Goal: Information Seeking & Learning: Learn about a topic

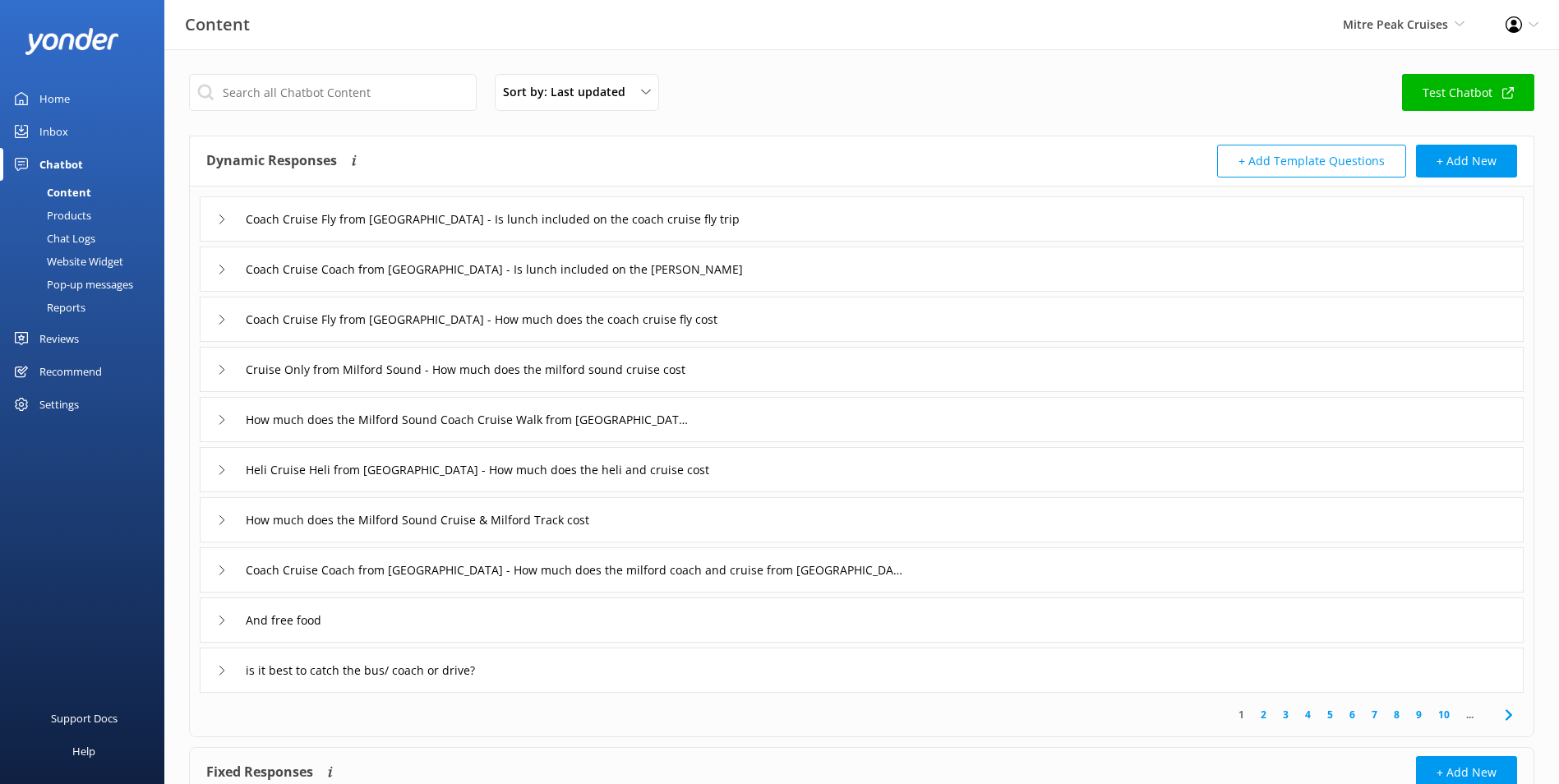
click at [1413, 34] on div "Mitre Peak Cruises Milford Sound Scenic Flights Glacier Helicopters The Helicop…" at bounding box center [1403, 24] width 162 height 49
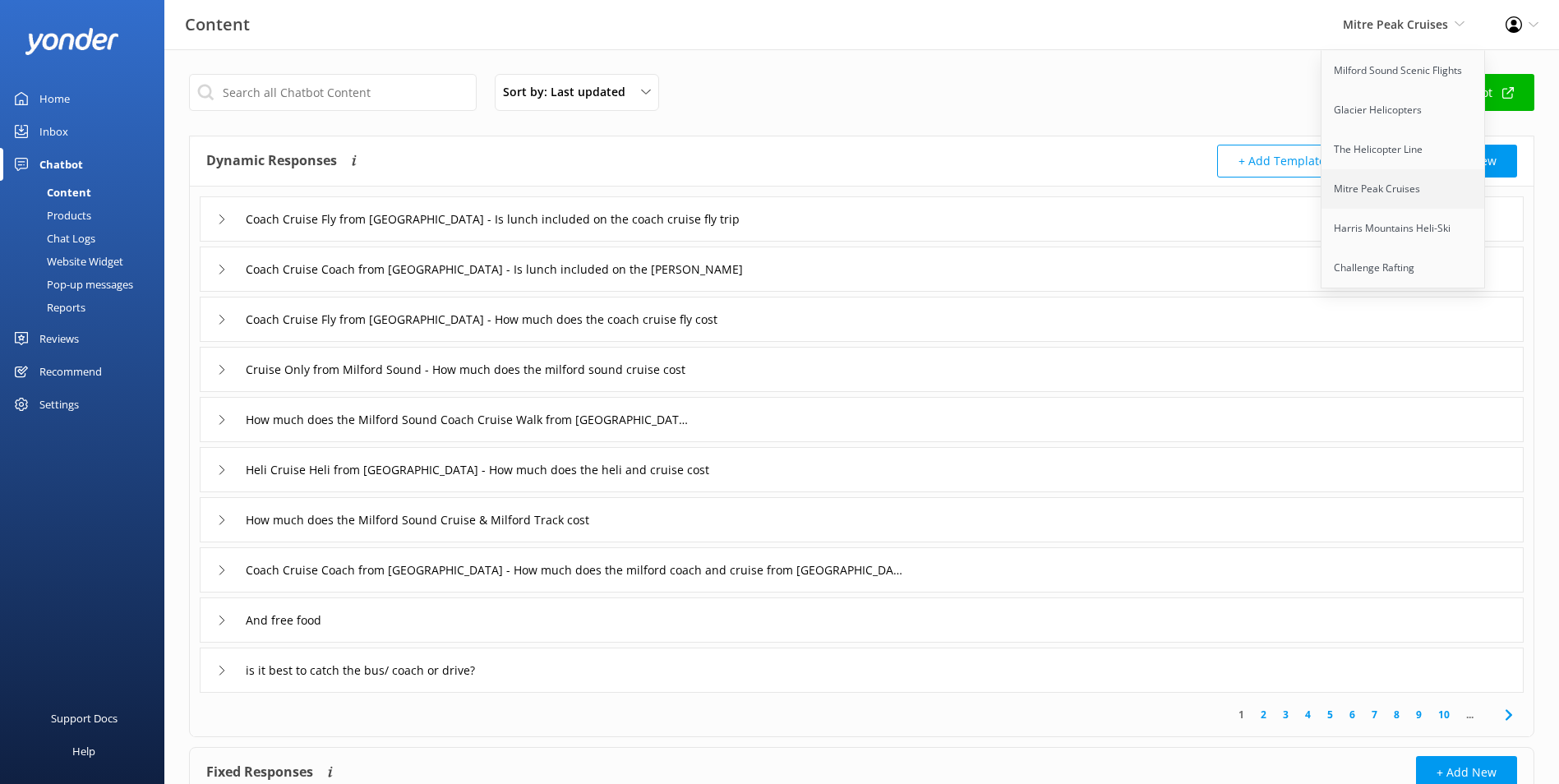
click at [1392, 201] on link "Mitre Peak Cruises" at bounding box center [1403, 188] width 164 height 40
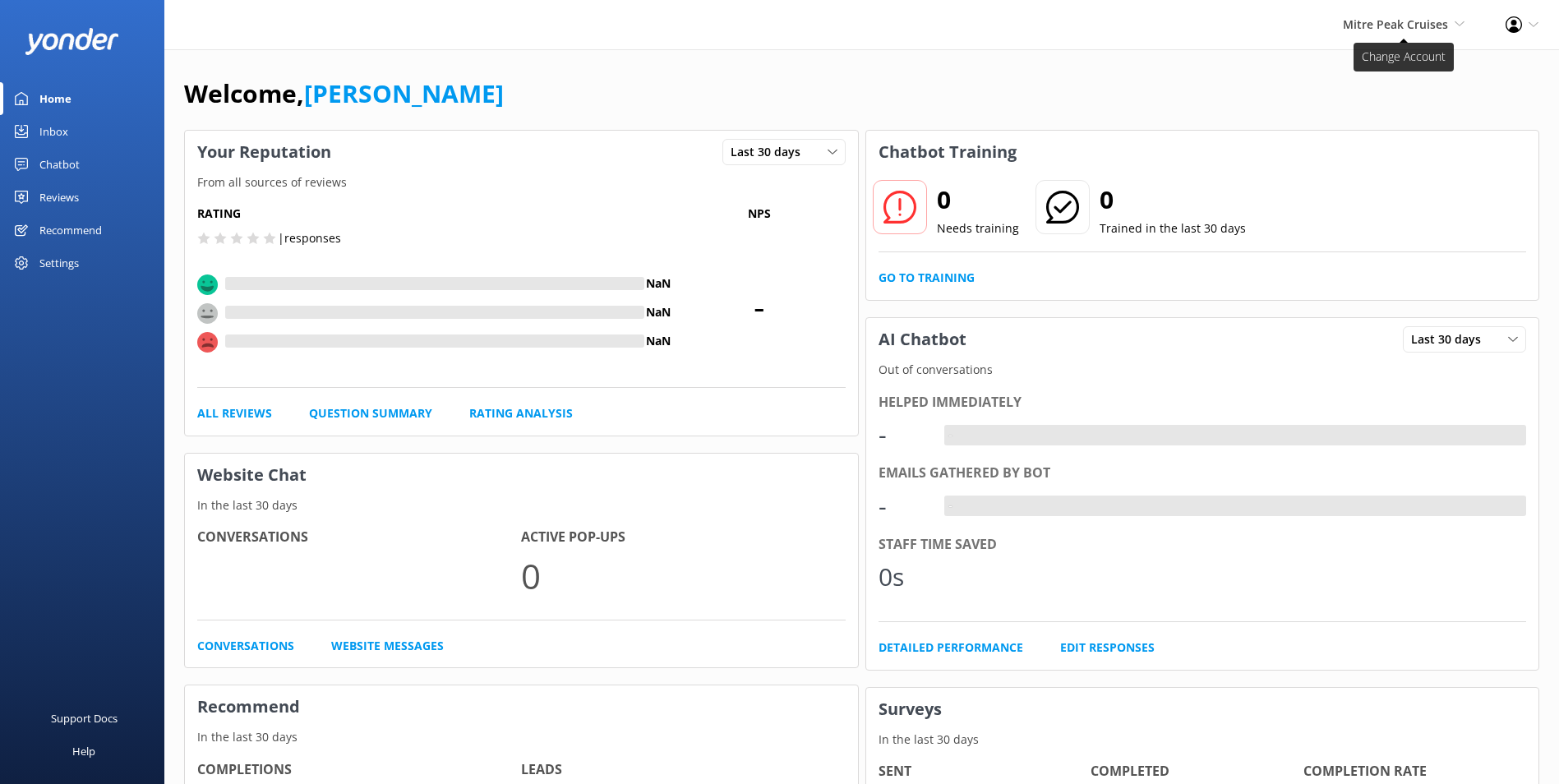
click at [1456, 30] on span "Mitre Peak Cruises Milford Sound Scenic Flights Glacier Helicopters The Helicop…" at bounding box center [1403, 25] width 122 height 18
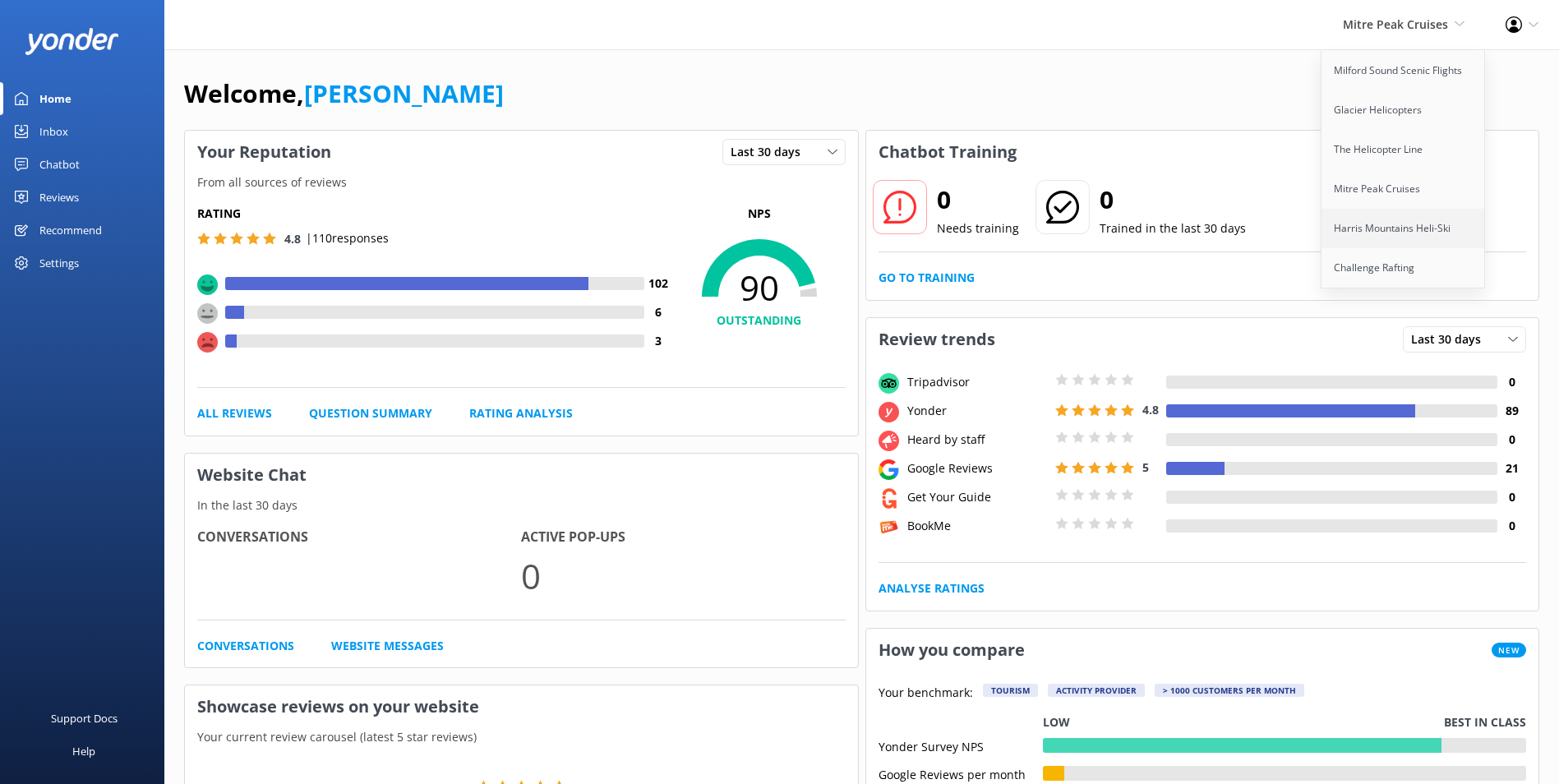
click at [1417, 215] on link "Harris Mountains Heli-Ski" at bounding box center [1403, 228] width 164 height 40
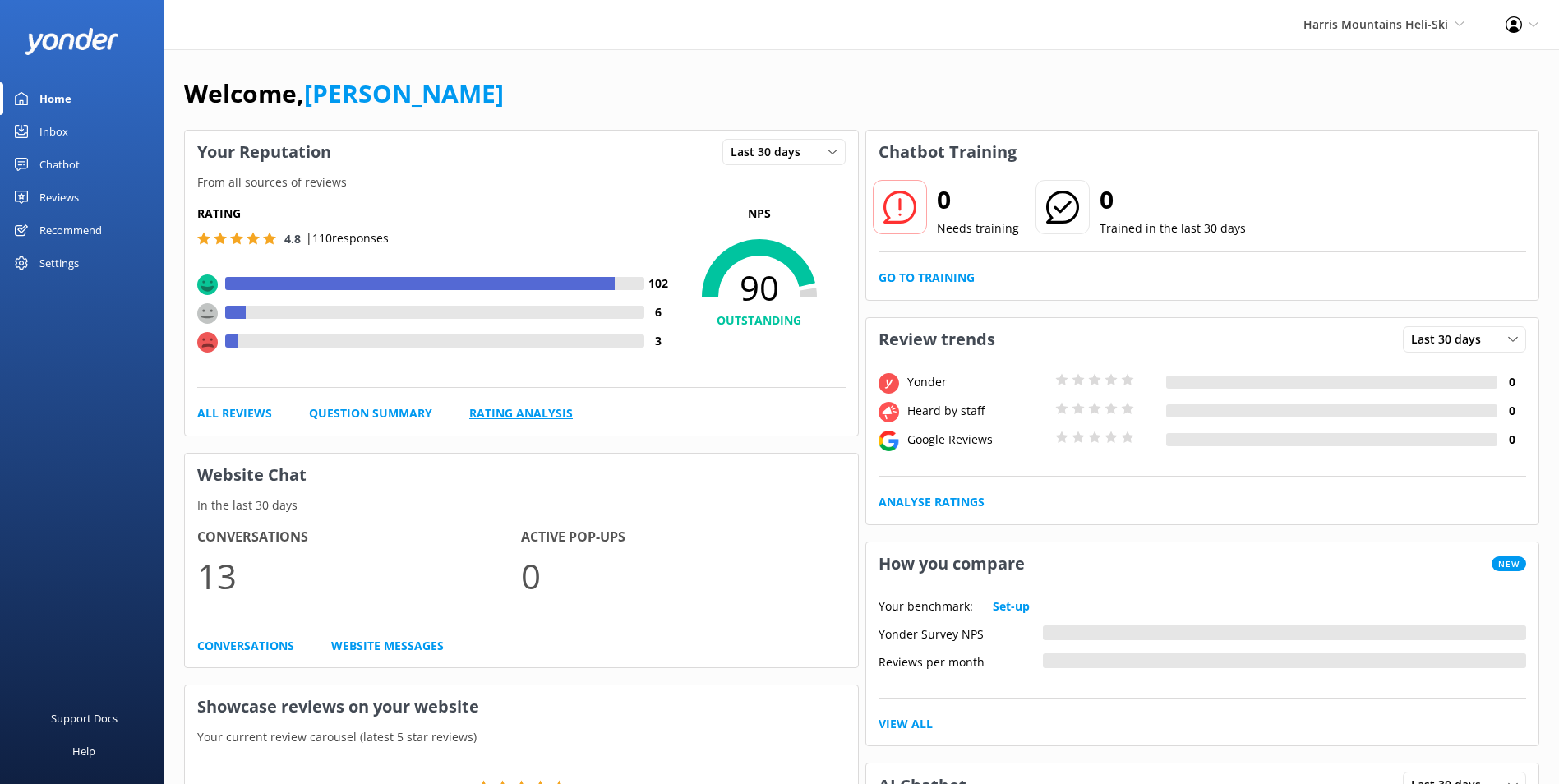
click at [545, 413] on link "Rating Analysis" at bounding box center [521, 413] width 103 height 18
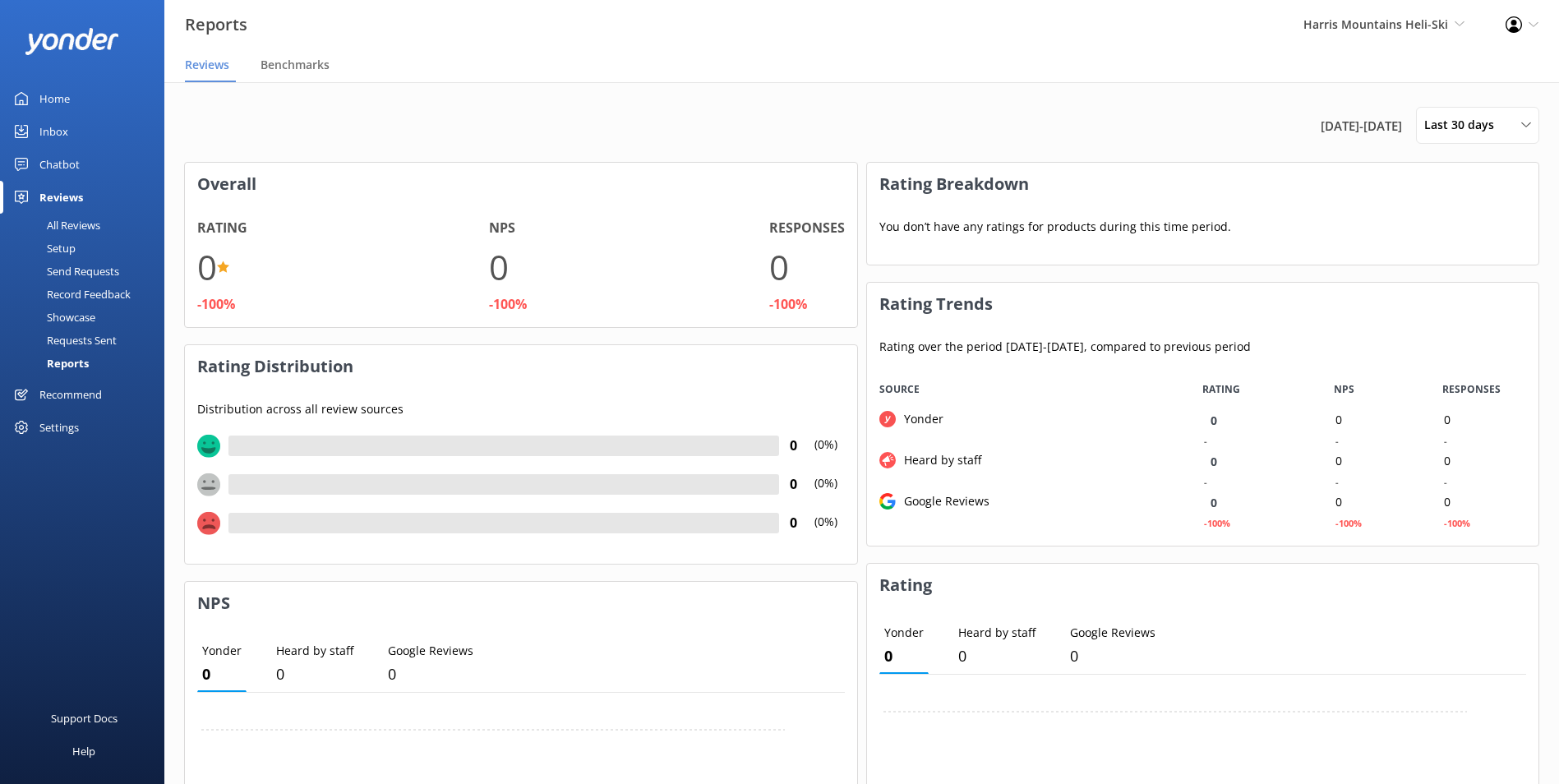
scroll to position [164, 659]
click at [1449, 126] on span "Last 30 days" at bounding box center [1464, 125] width 79 height 18
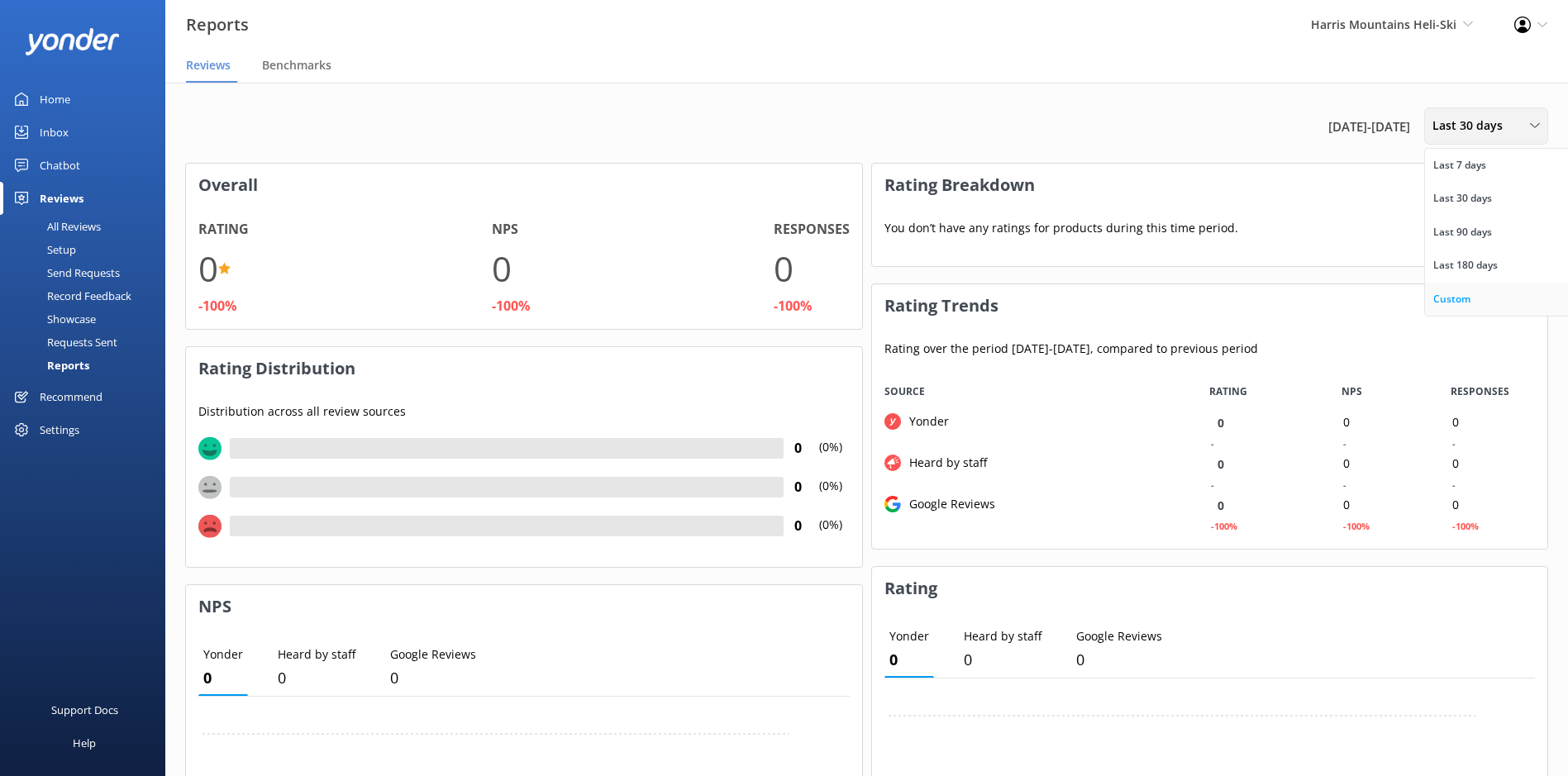
click at [1492, 303] on link "Custom" at bounding box center [1498, 300] width 148 height 33
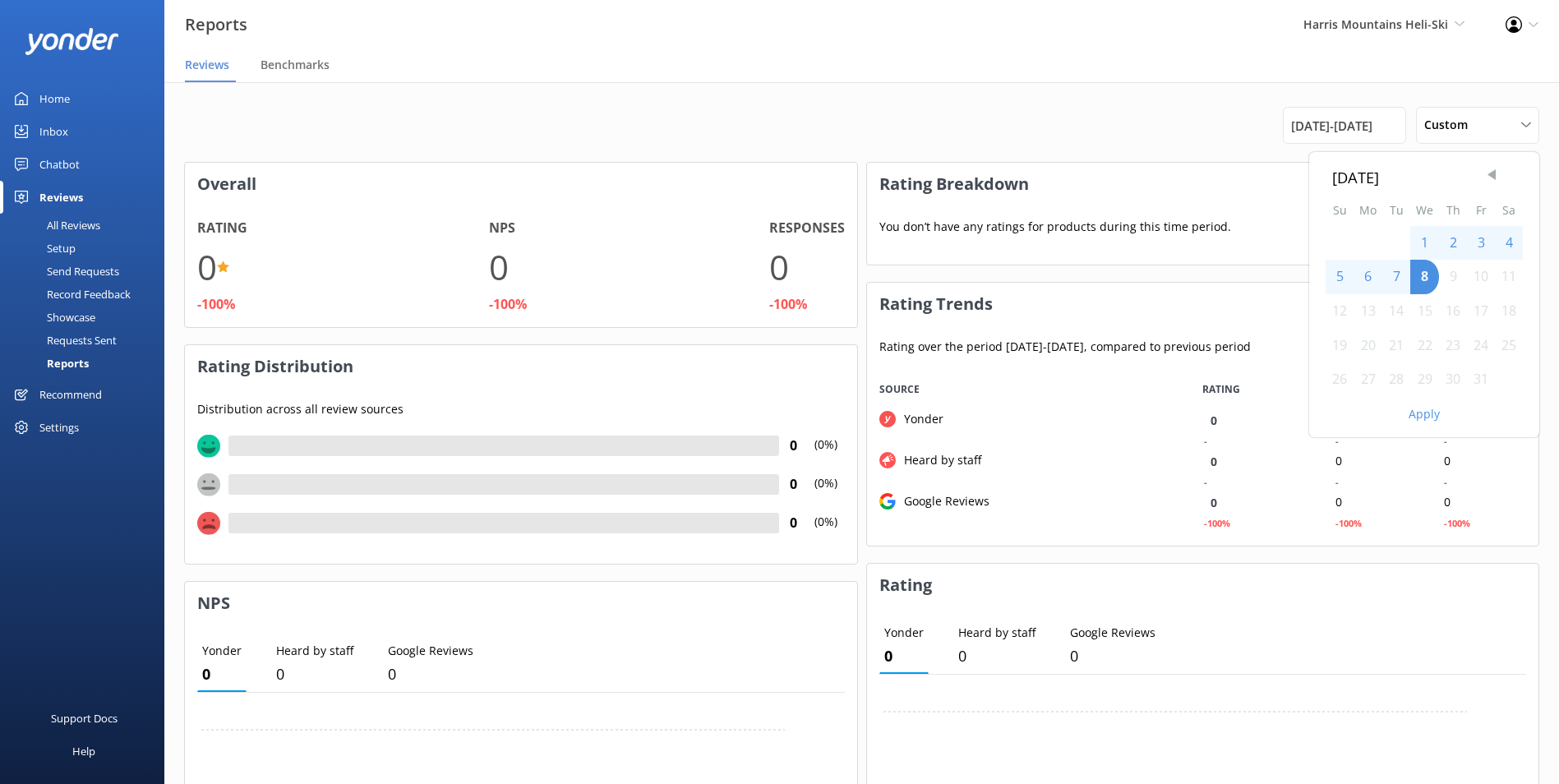
drag, startPoint x: 1481, startPoint y: 173, endPoint x: 1488, endPoint y: 177, distance: 8.1
click at [1481, 175] on div "[DATE]" at bounding box center [1424, 177] width 184 height 24
click at [1497, 177] on span "Previous Month" at bounding box center [1492, 175] width 17 height 17
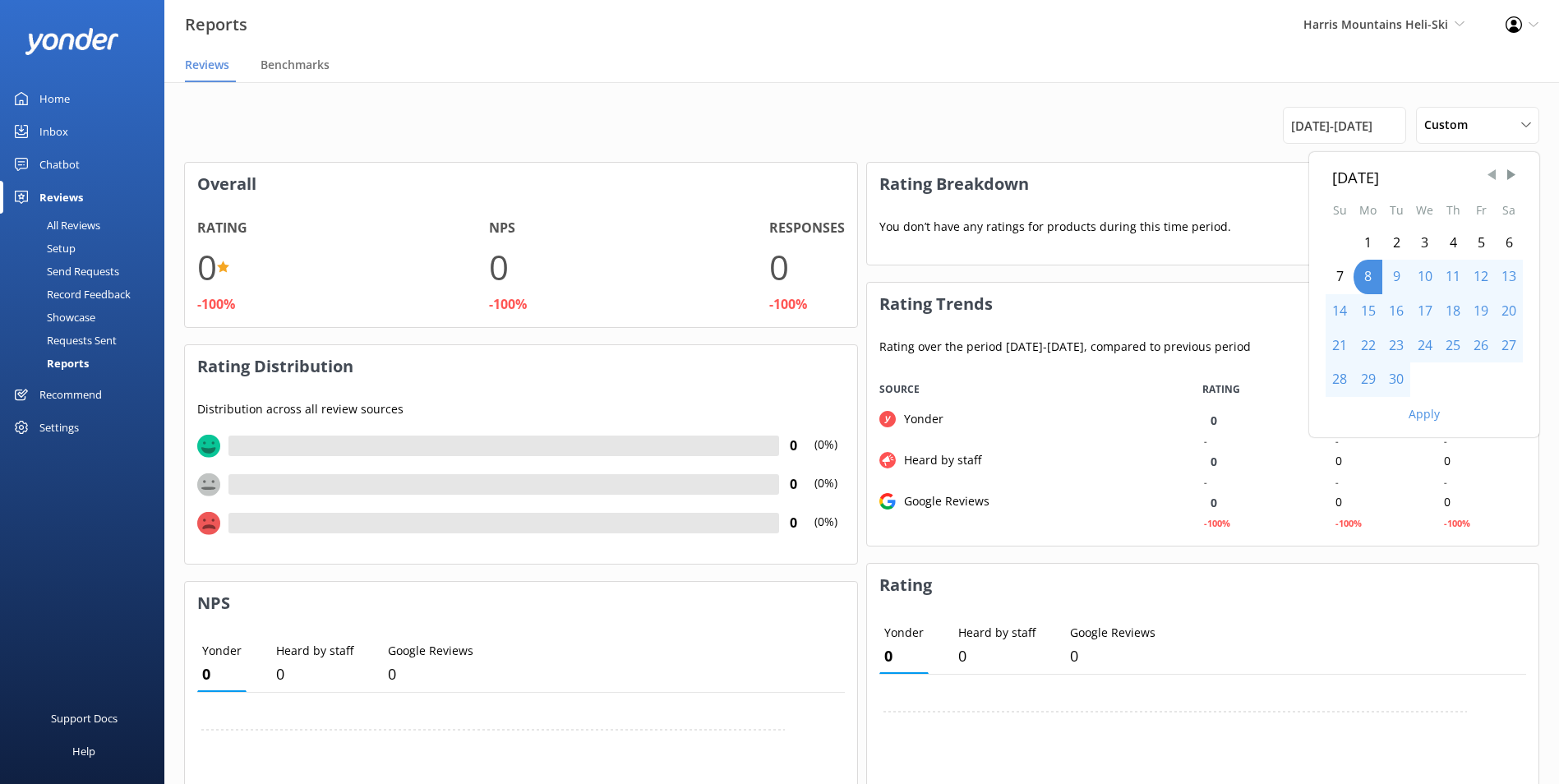
click at [1497, 177] on span "Previous Month" at bounding box center [1492, 175] width 17 height 17
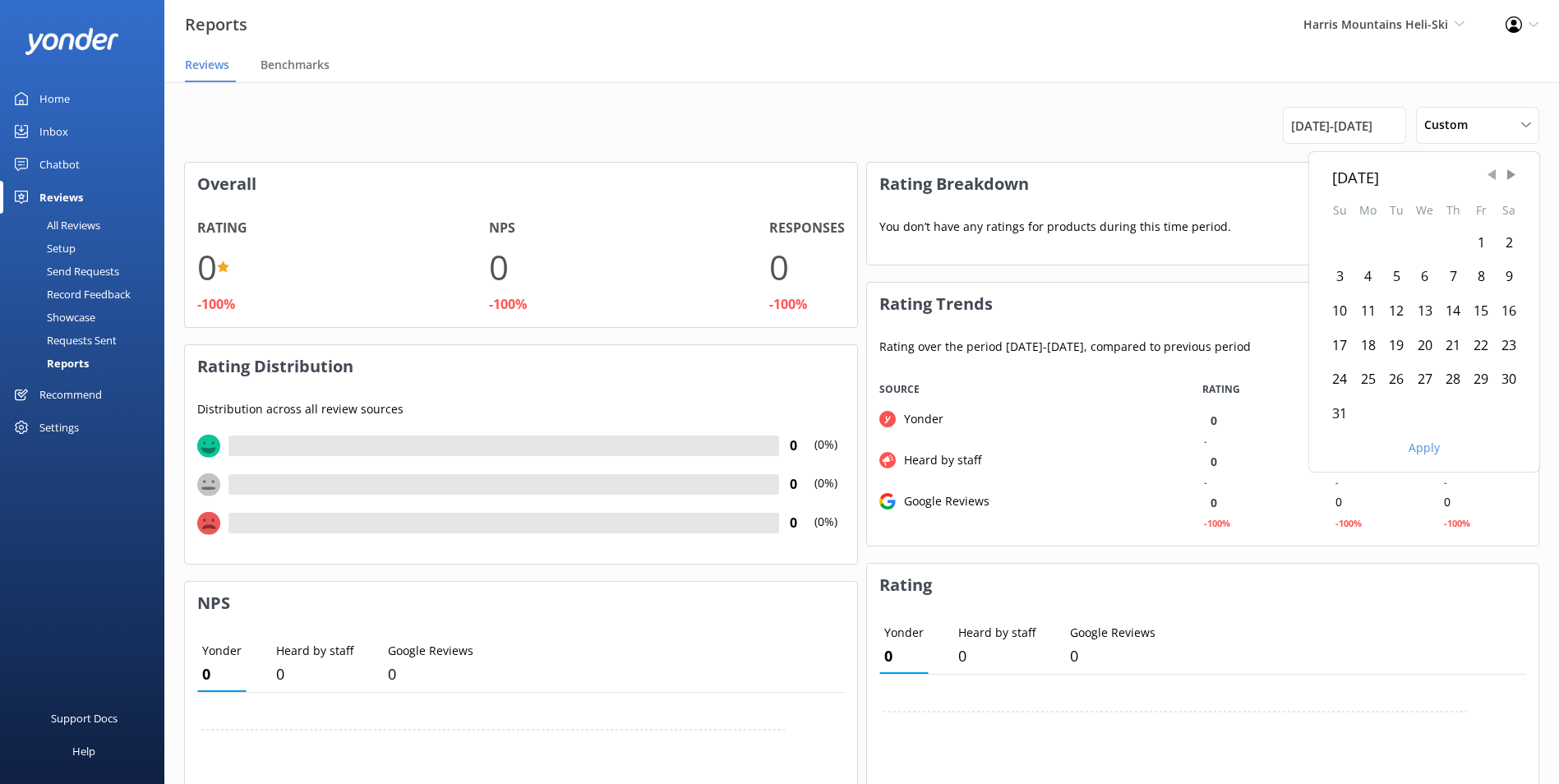
click at [1497, 177] on span "Previous Month" at bounding box center [1492, 175] width 17 height 17
click at [1497, 176] on span "Previous Month" at bounding box center [1492, 175] width 17 height 17
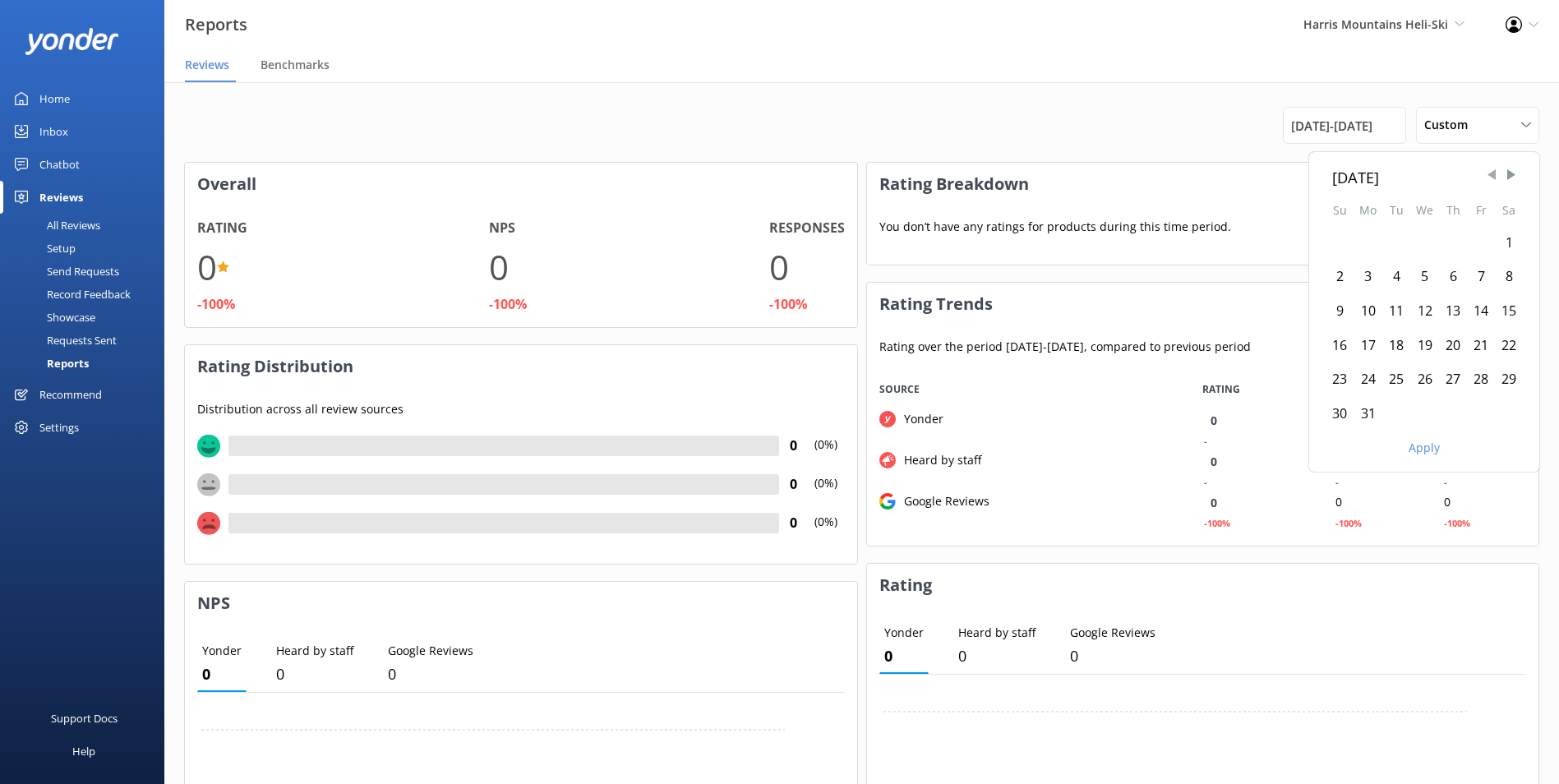
click at [1497, 176] on span "Previous Month" at bounding box center [1492, 175] width 17 height 17
click at [1508, 173] on span "Next Month" at bounding box center [1511, 175] width 17 height 17
click at [1504, 240] on div "1" at bounding box center [1508, 243] width 28 height 34
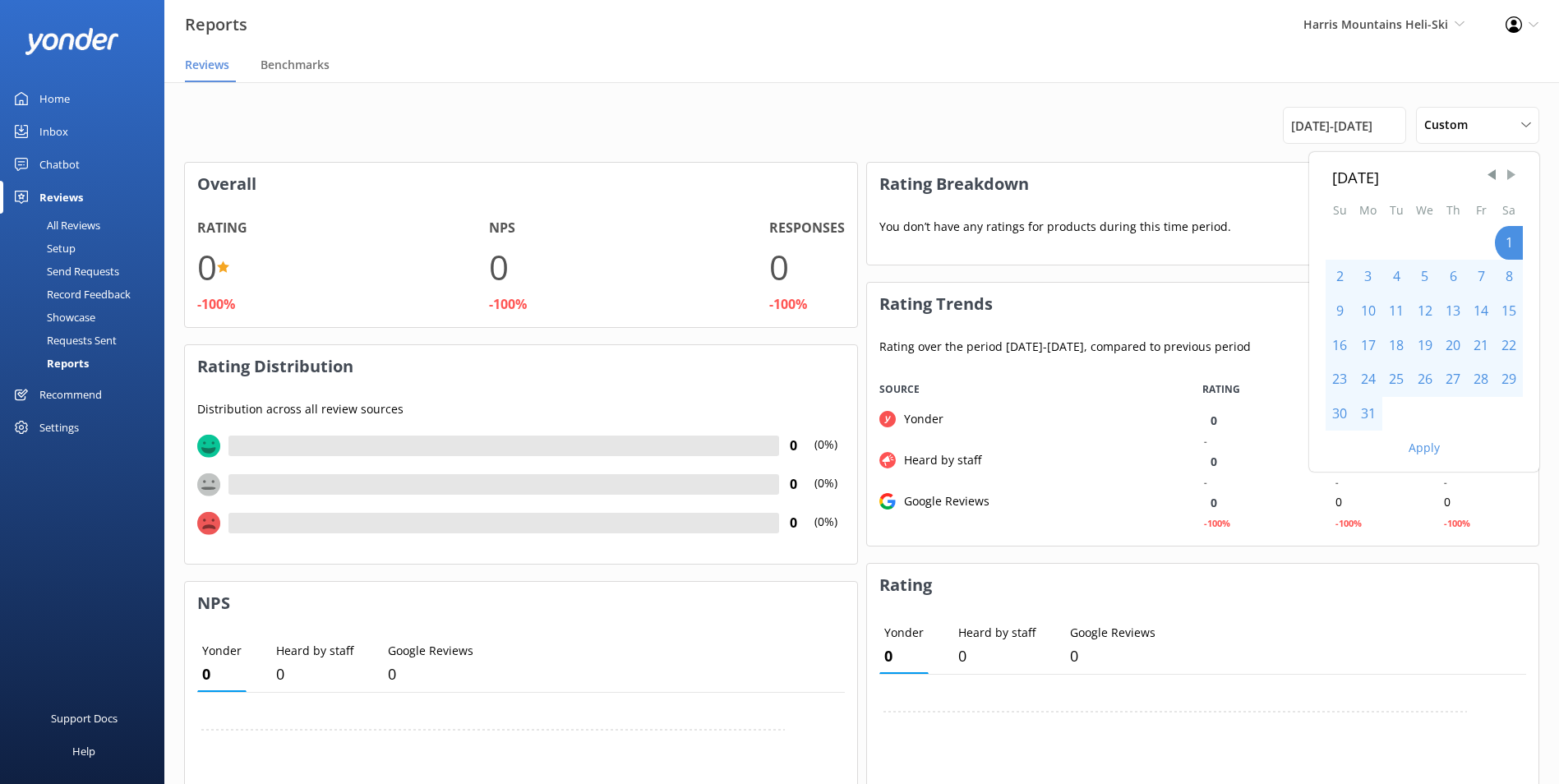
click at [1506, 172] on span "Next Month" at bounding box center [1511, 175] width 17 height 17
click at [1397, 232] on div "1" at bounding box center [1396, 243] width 28 height 34
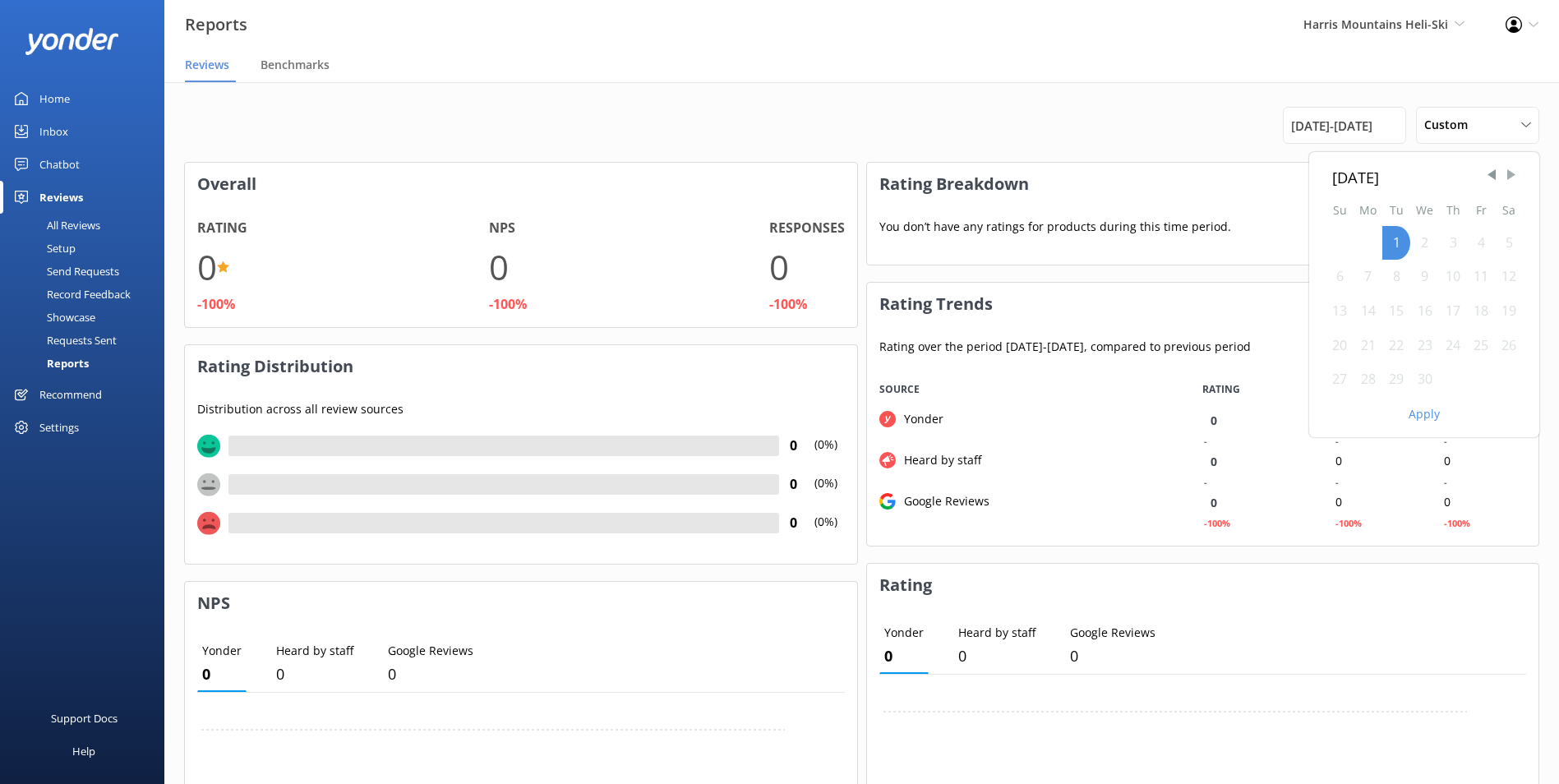
click at [1512, 180] on span "Next Month" at bounding box center [1511, 175] width 17 height 17
click at [1506, 173] on span "Next Month" at bounding box center [1511, 175] width 17 height 17
click at [1495, 176] on span "Previous Month" at bounding box center [1492, 175] width 17 height 17
click at [1366, 379] on div "30" at bounding box center [1367, 379] width 29 height 34
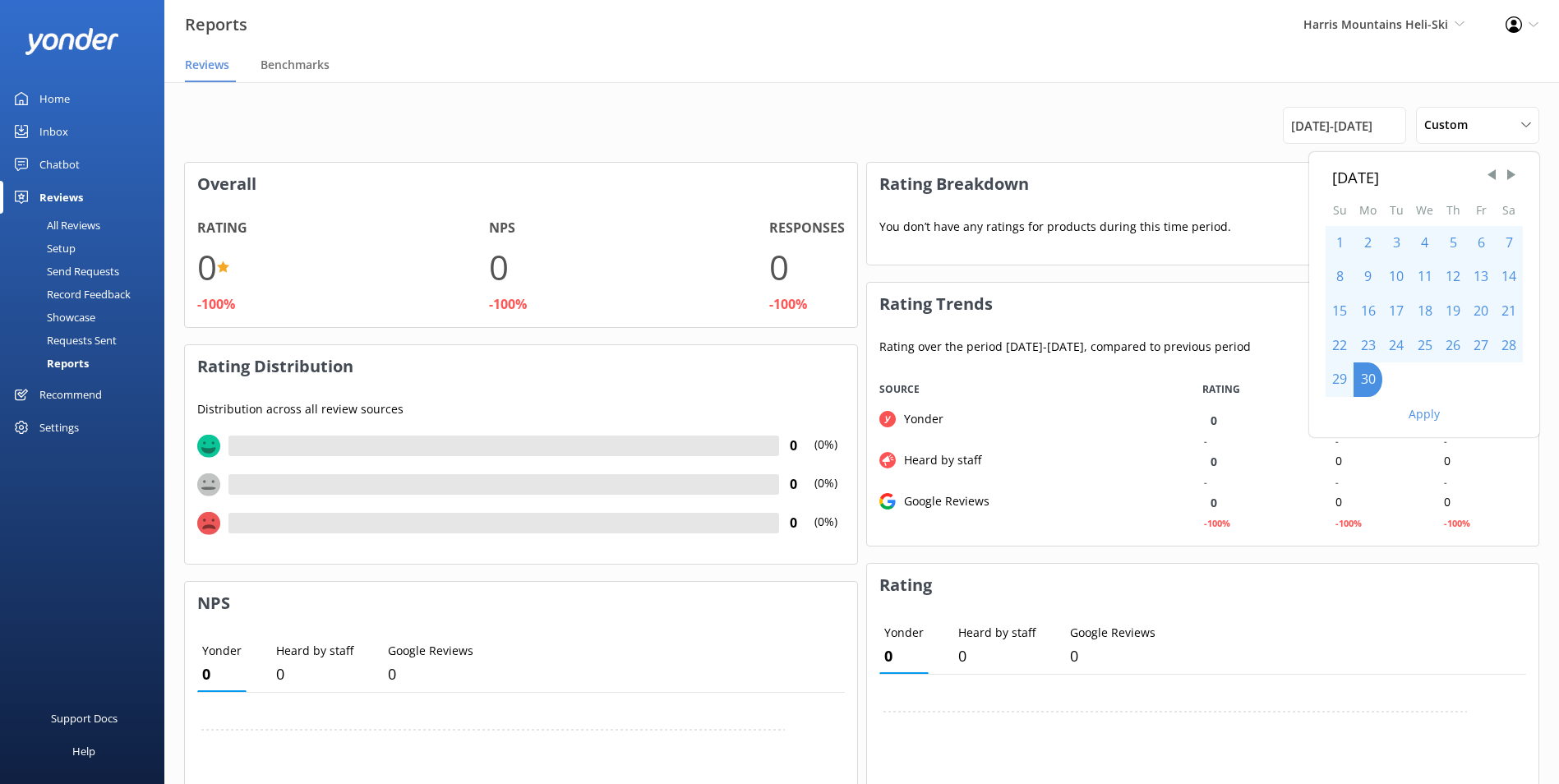
click at [1437, 417] on button "Apply" at bounding box center [1424, 414] width 31 height 11
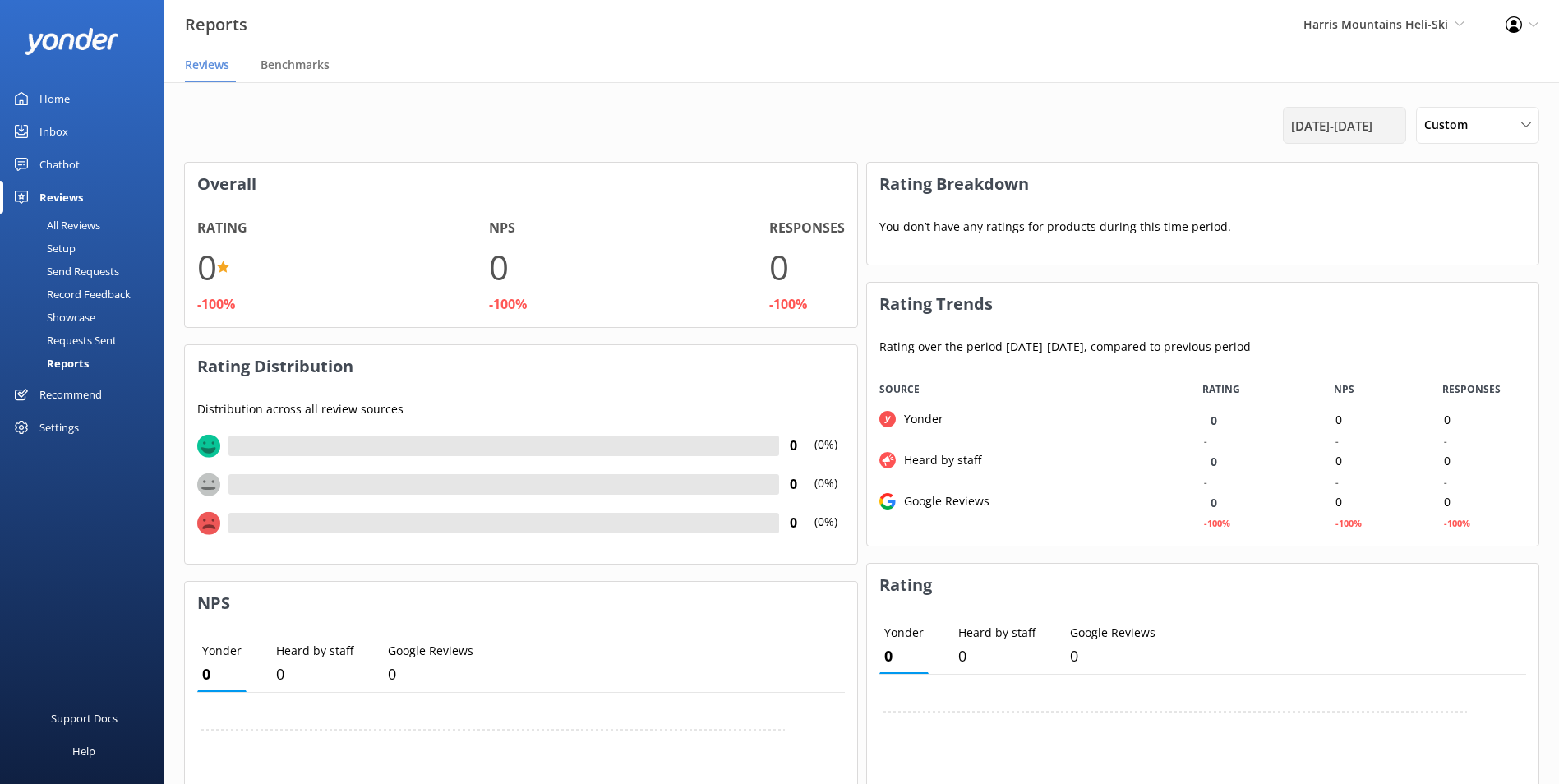
click at [1325, 124] on span "[DATE] - [DATE]" at bounding box center [1331, 125] width 81 height 19
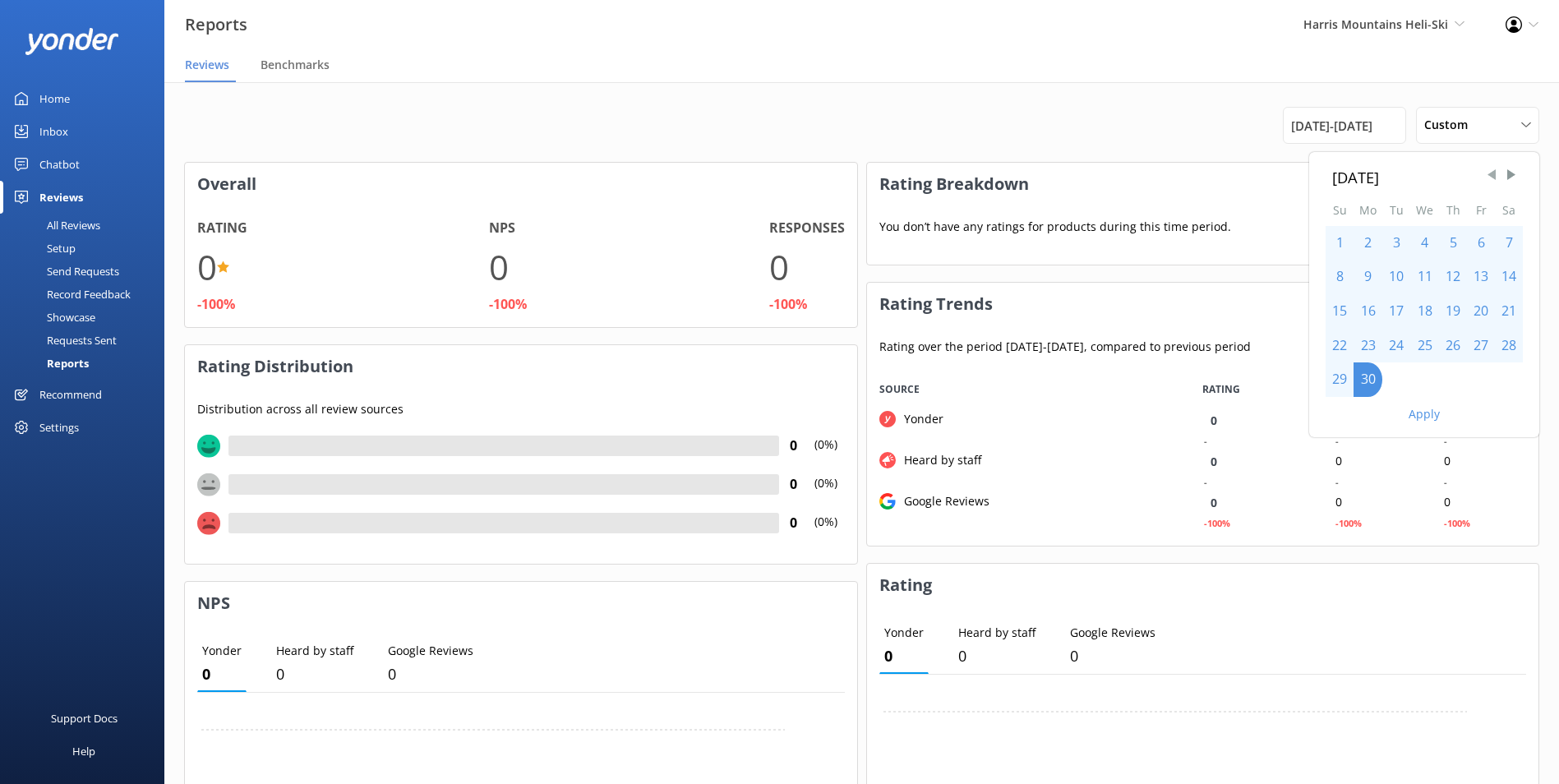
click at [1492, 169] on span "Previous Month" at bounding box center [1492, 175] width 17 height 17
click at [1520, 182] on div "[DATE]" at bounding box center [1424, 177] width 197 height 24
click at [1507, 168] on span "Next Month" at bounding box center [1511, 175] width 17 height 17
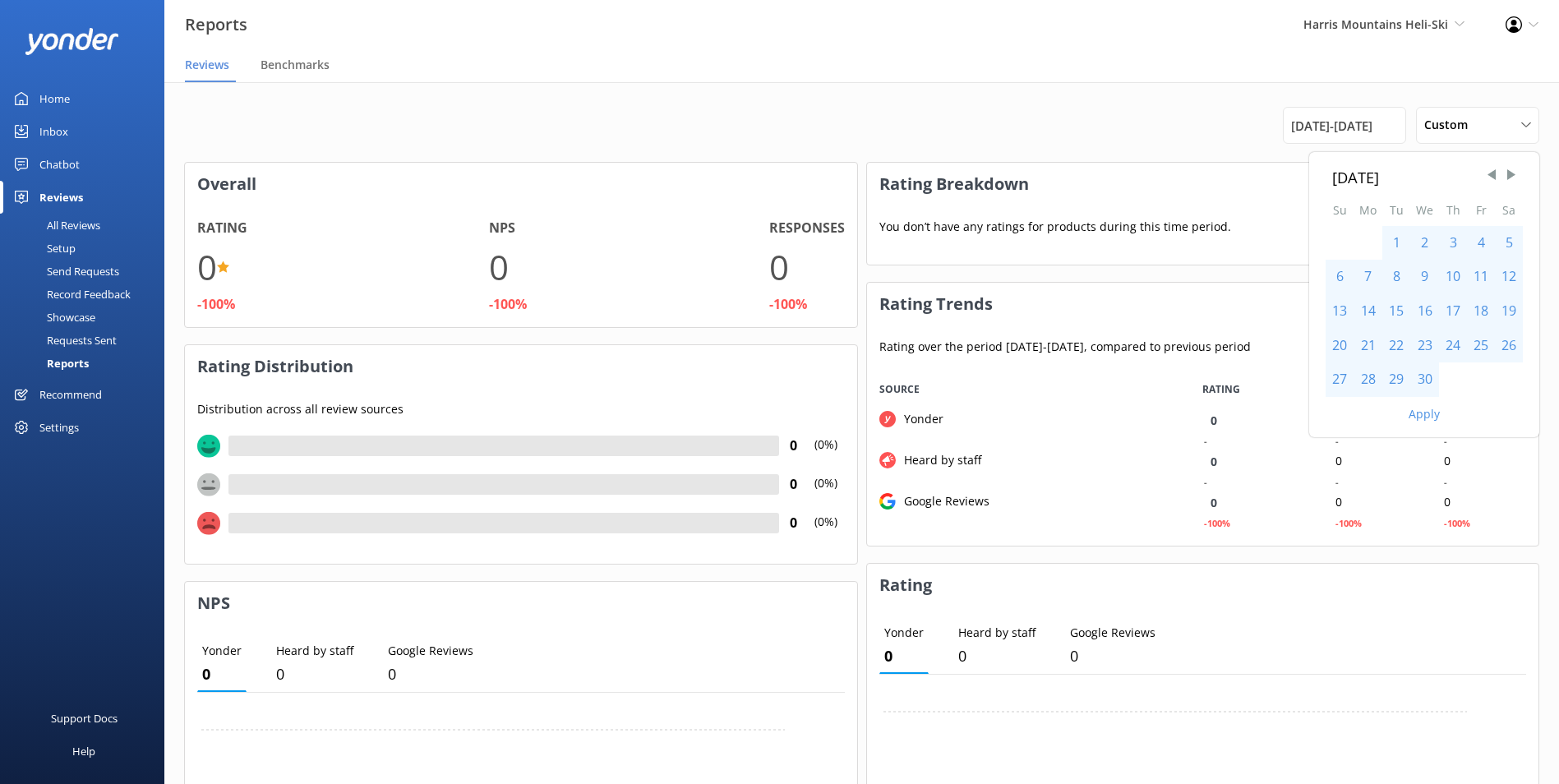
click at [1393, 242] on div "1" at bounding box center [1396, 243] width 28 height 34
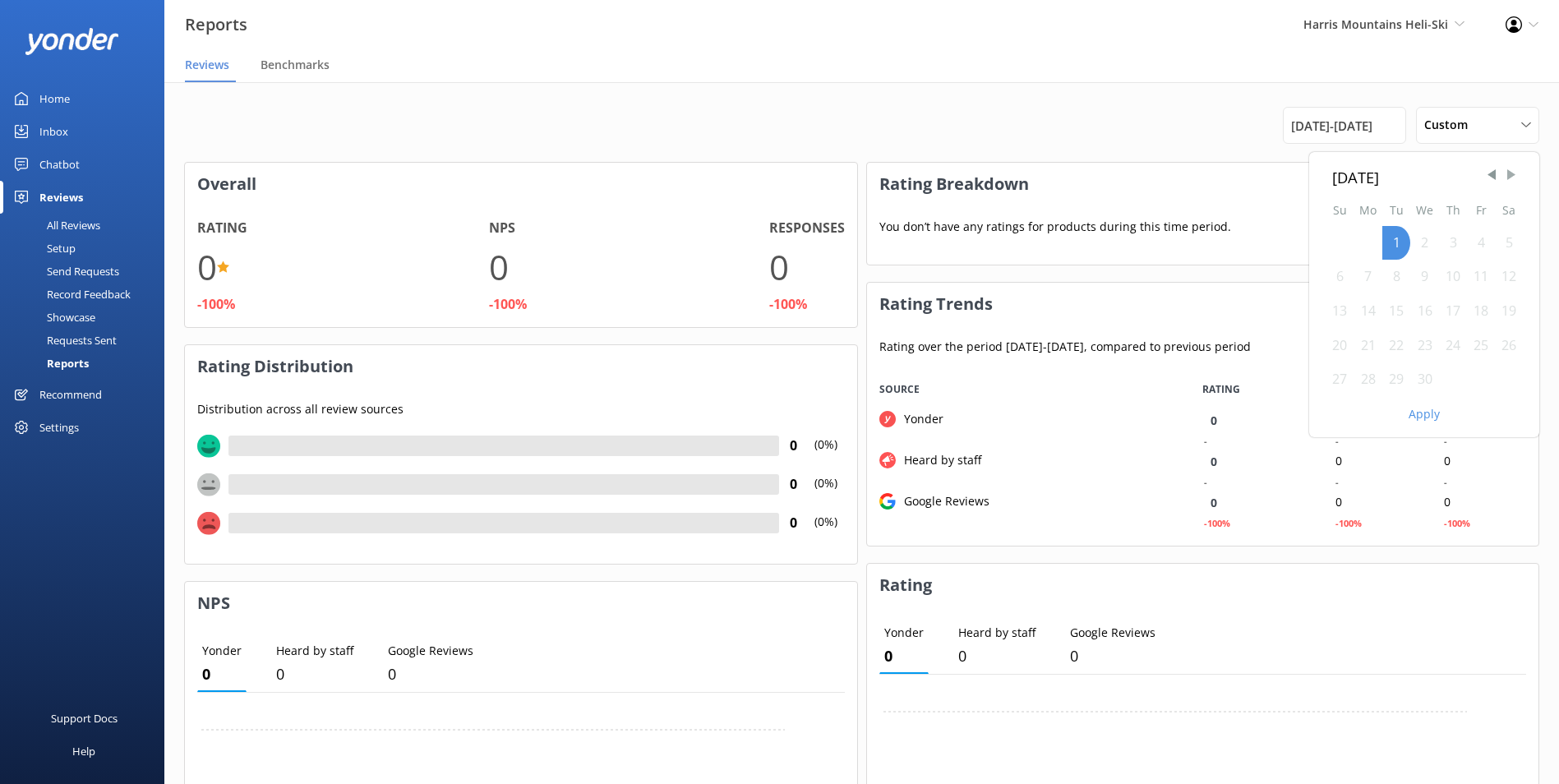
click at [1510, 175] on span "Next Month" at bounding box center [1511, 175] width 17 height 17
click at [1418, 411] on button "Apply" at bounding box center [1424, 414] width 31 height 11
click at [1359, 116] on span "[DATE] - [DATE]" at bounding box center [1331, 125] width 81 height 19
click at [1401, 239] on div "1" at bounding box center [1396, 243] width 28 height 34
click at [1515, 172] on span "Next Month" at bounding box center [1511, 175] width 17 height 17
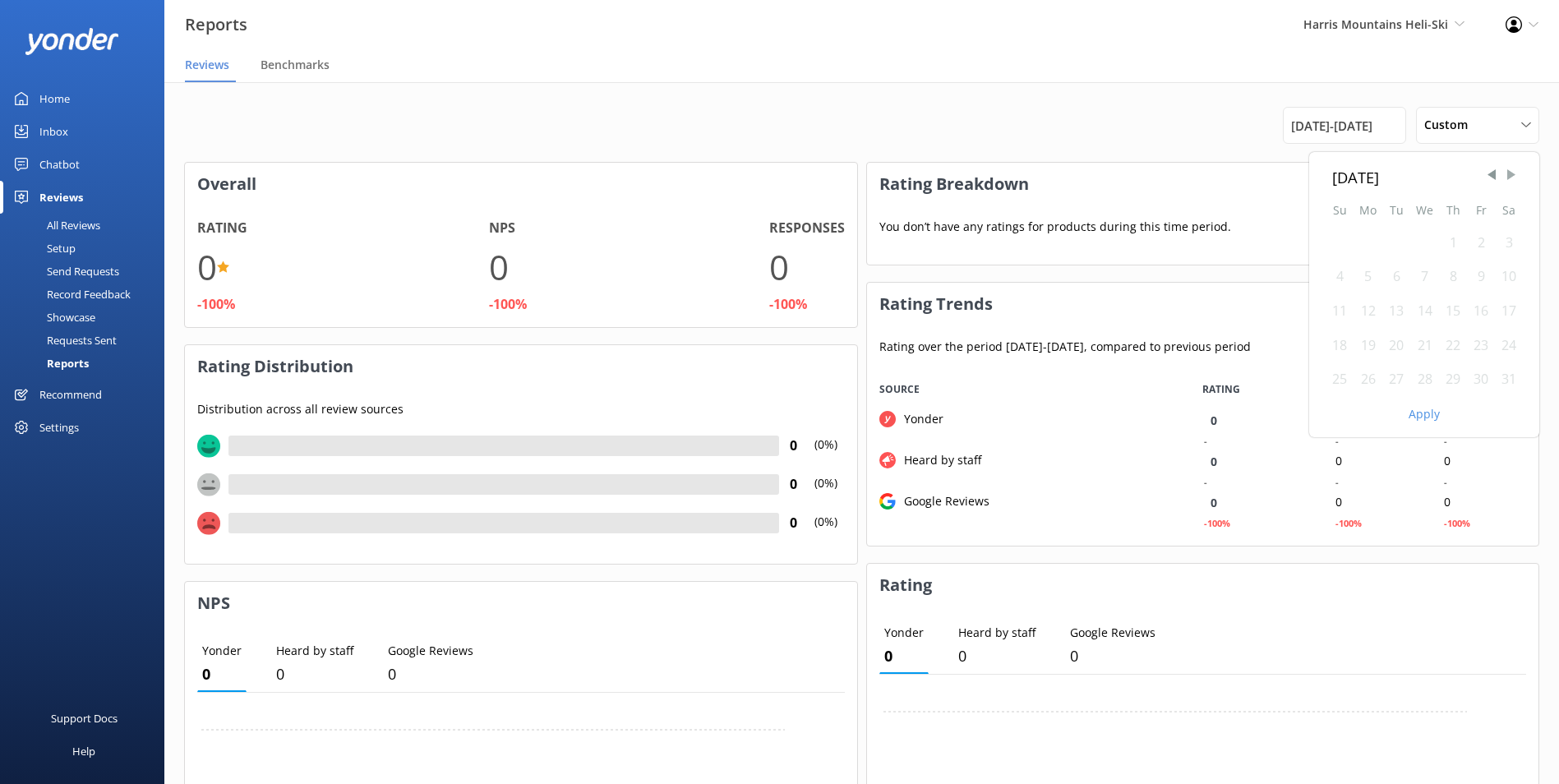
click at [1514, 177] on span "Next Month" at bounding box center [1511, 175] width 17 height 17
click at [1514, 178] on span "Next Month" at bounding box center [1511, 175] width 17 height 17
click at [1494, 172] on span "Previous Month" at bounding box center [1492, 175] width 17 height 17
click at [1371, 379] on div "30" at bounding box center [1367, 379] width 29 height 34
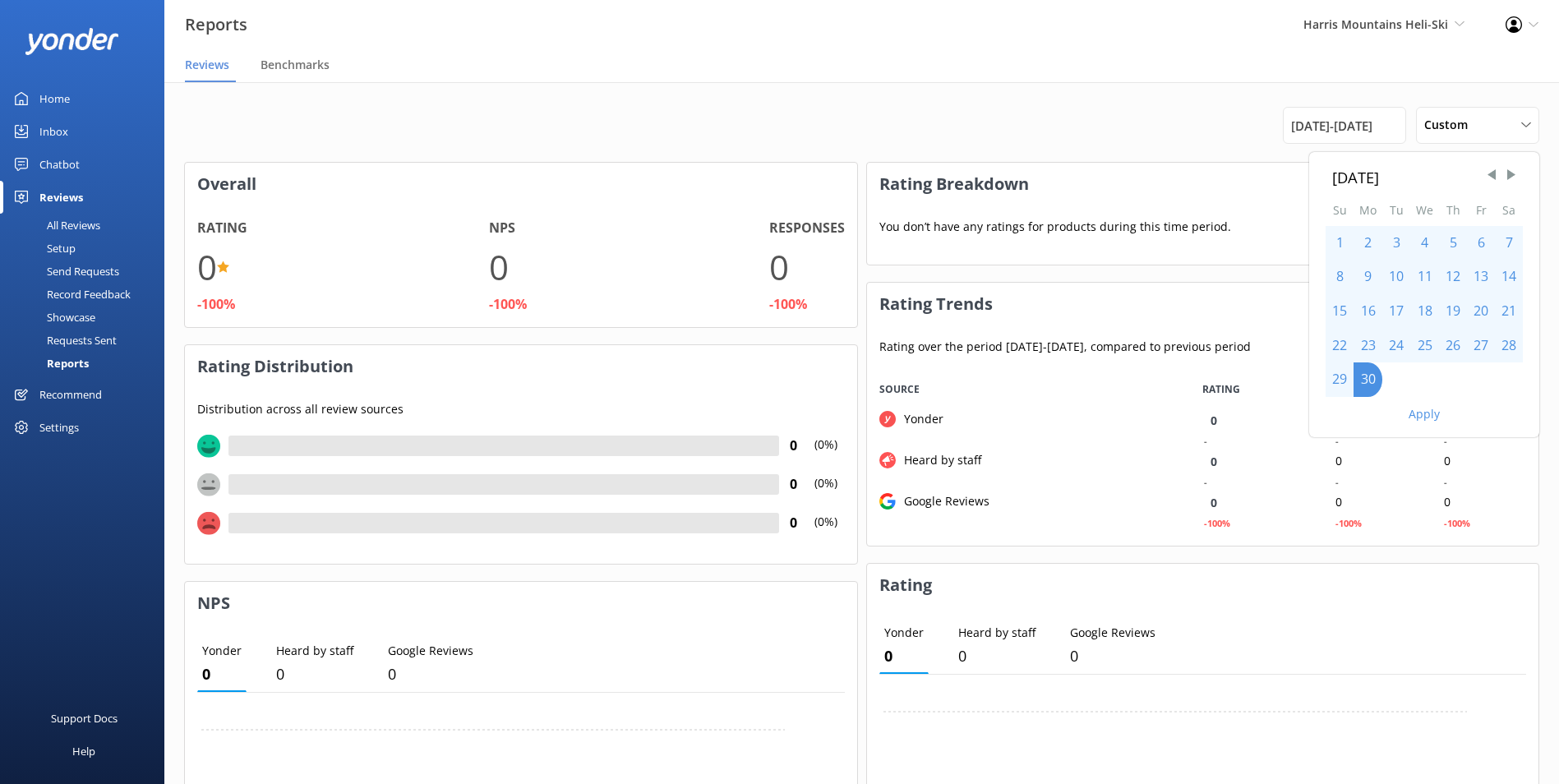
click at [1426, 409] on button "Apply" at bounding box center [1424, 414] width 31 height 11
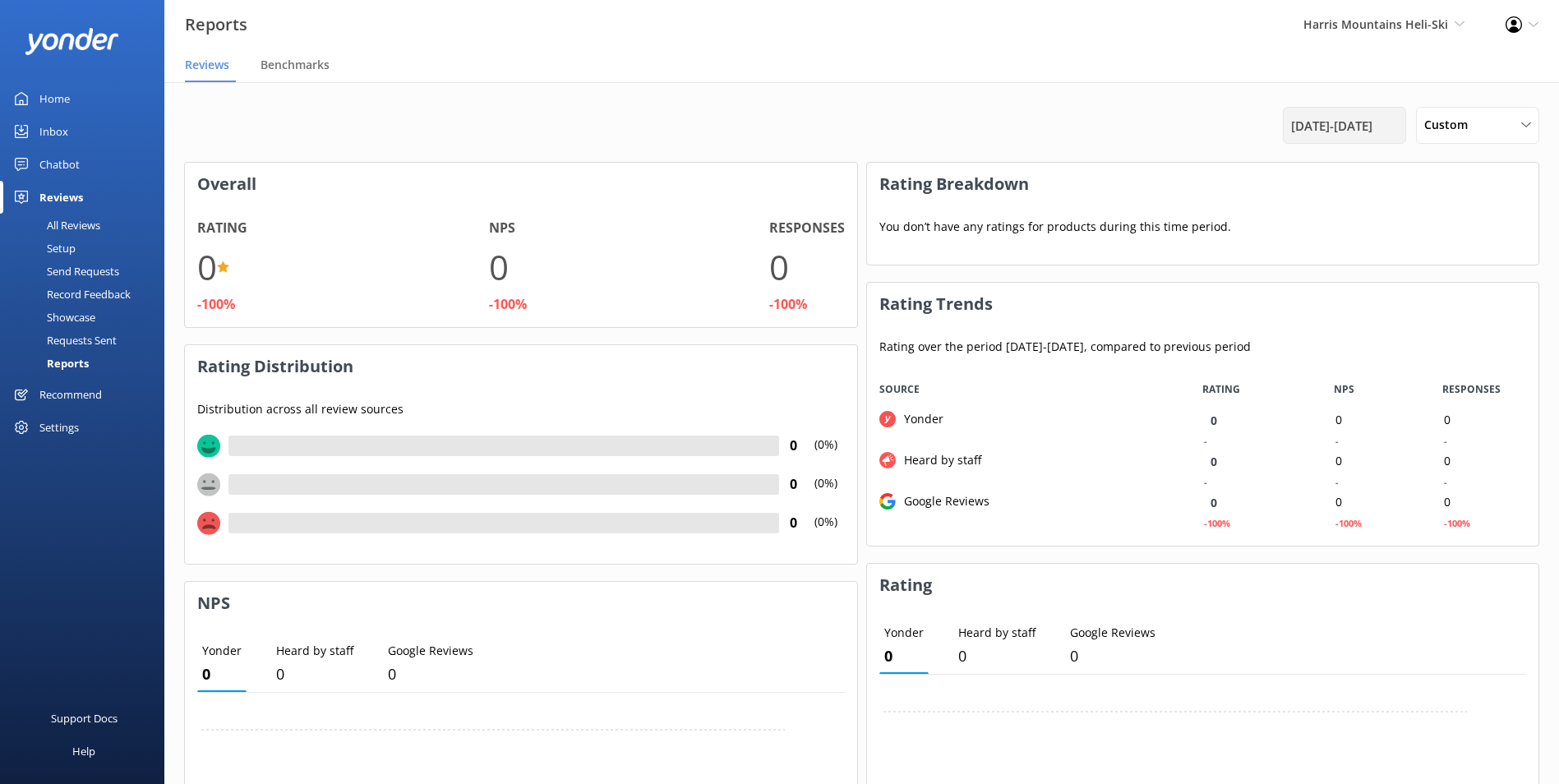
click at [1346, 129] on span "[DATE] - [DATE]" at bounding box center [1331, 125] width 81 height 19
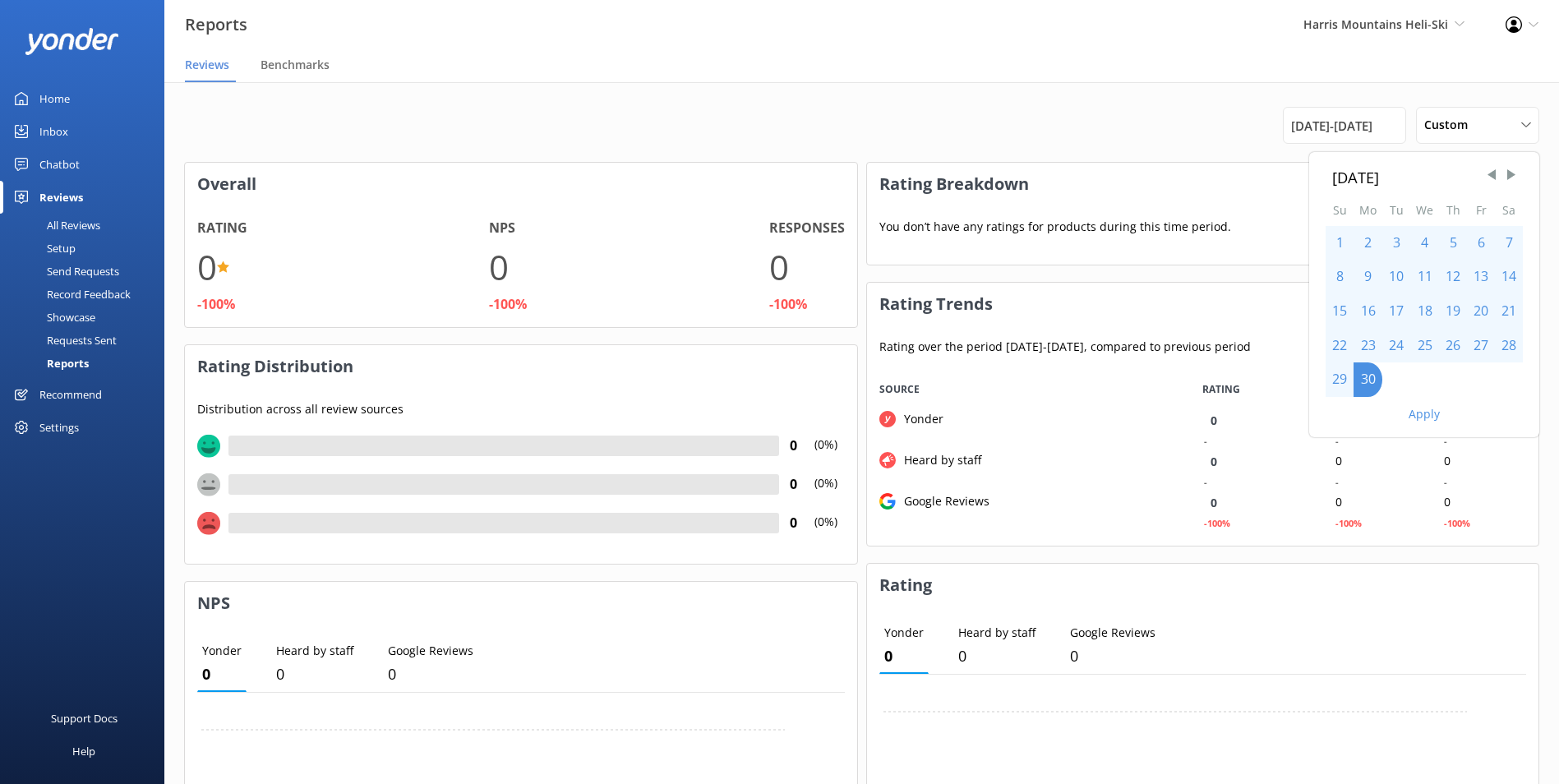
click at [1156, 101] on div "[DATE] Su Mo Tu We Th Fr Sa 1 2 3 4 5 6 7 8 9 10 11 12 13 14 15 16 17 18 19 20 …" at bounding box center [861, 677] width 1394 height 1191
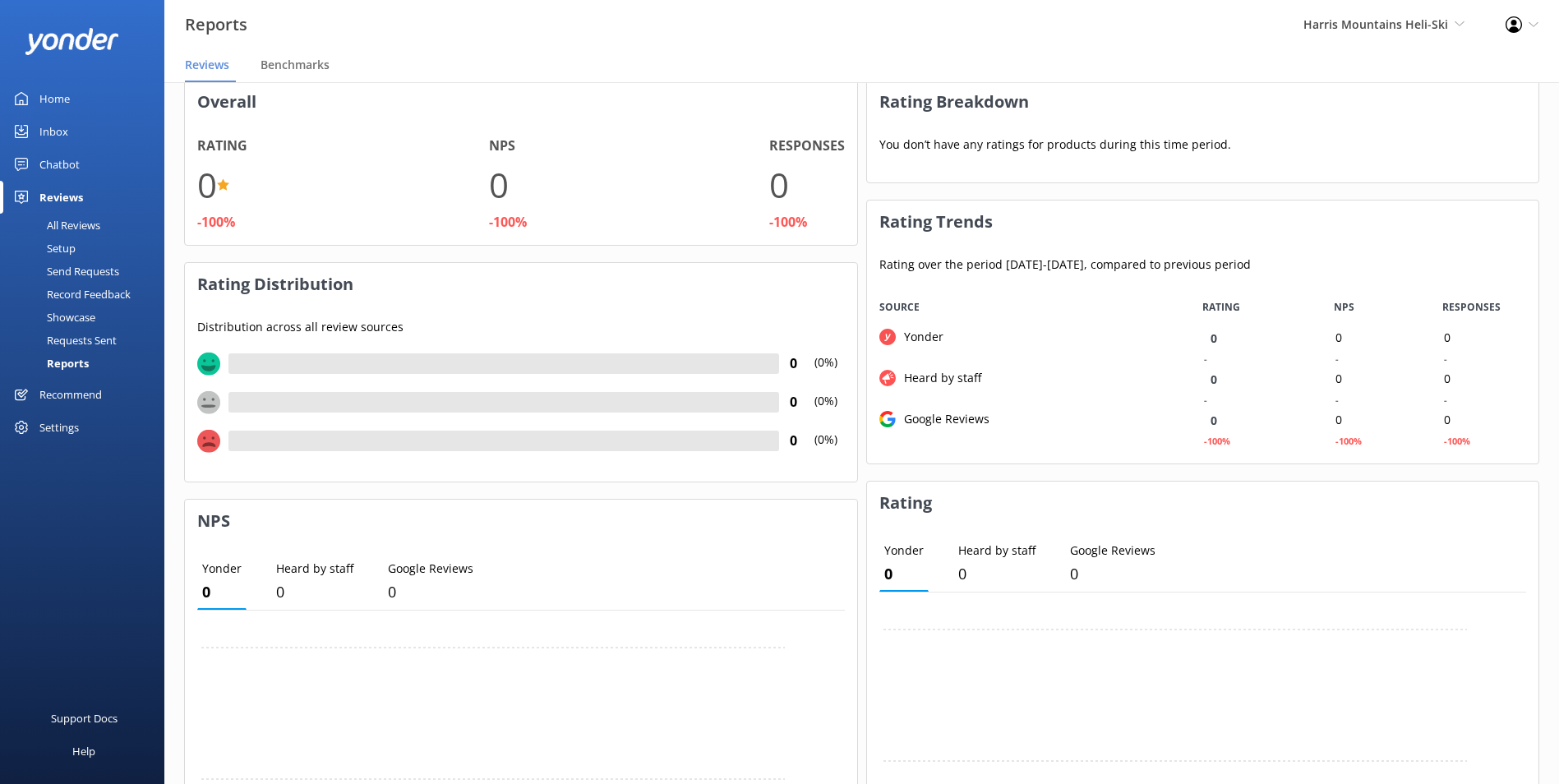
scroll to position [0, 0]
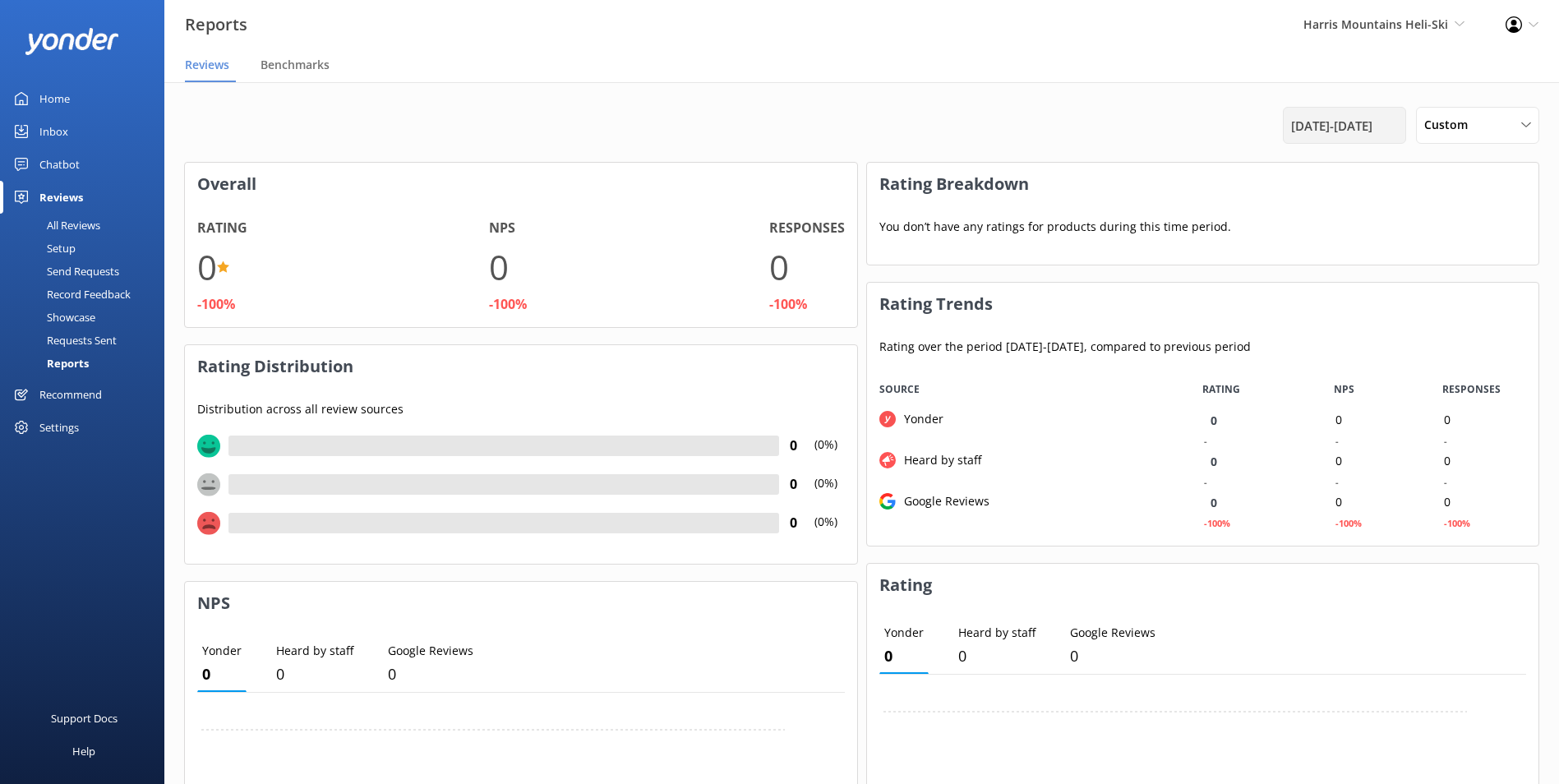
click at [1346, 125] on span "[DATE] - [DATE]" at bounding box center [1331, 125] width 81 height 19
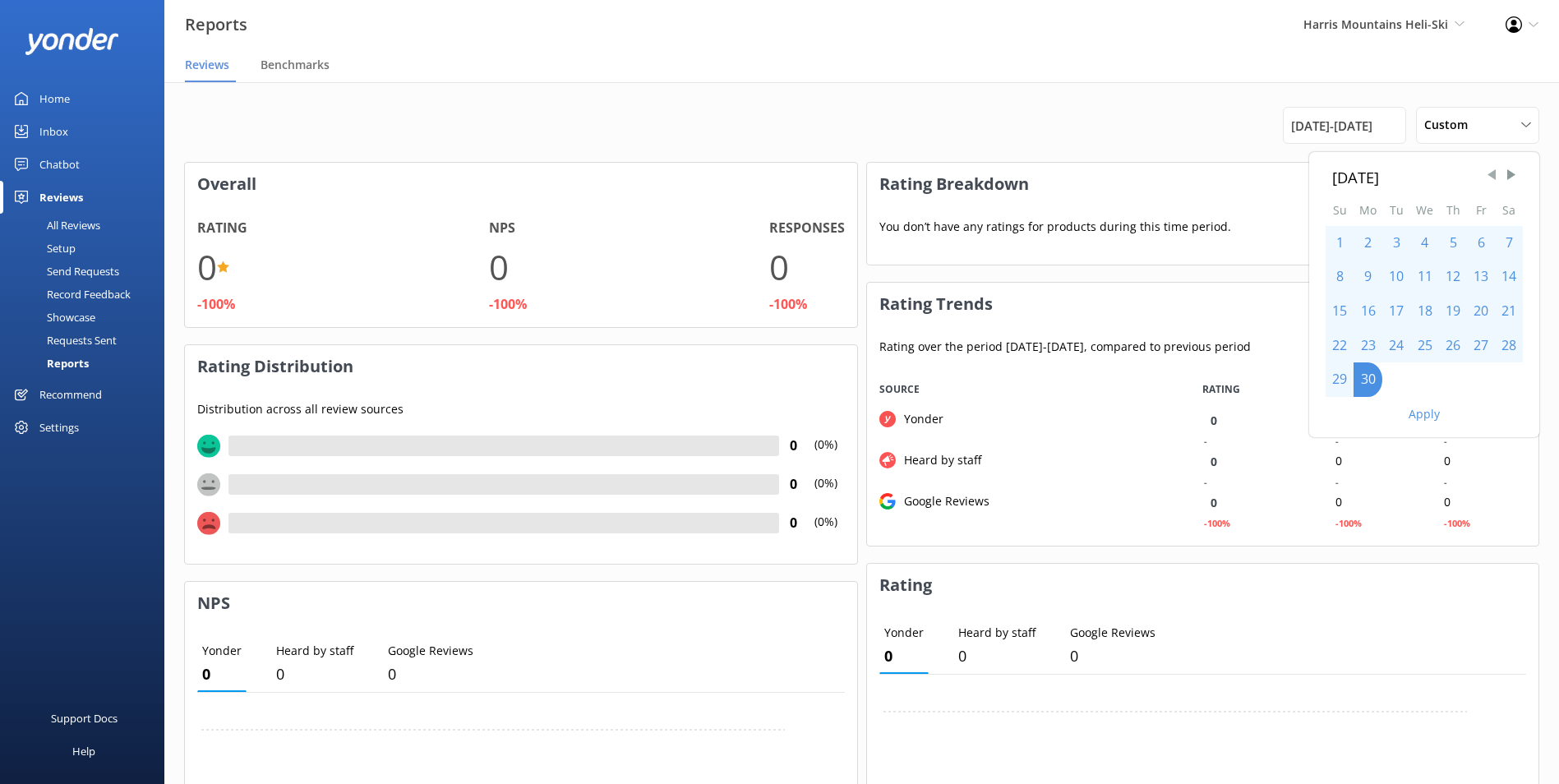
click at [1490, 176] on span "Previous Month" at bounding box center [1492, 175] width 17 height 17
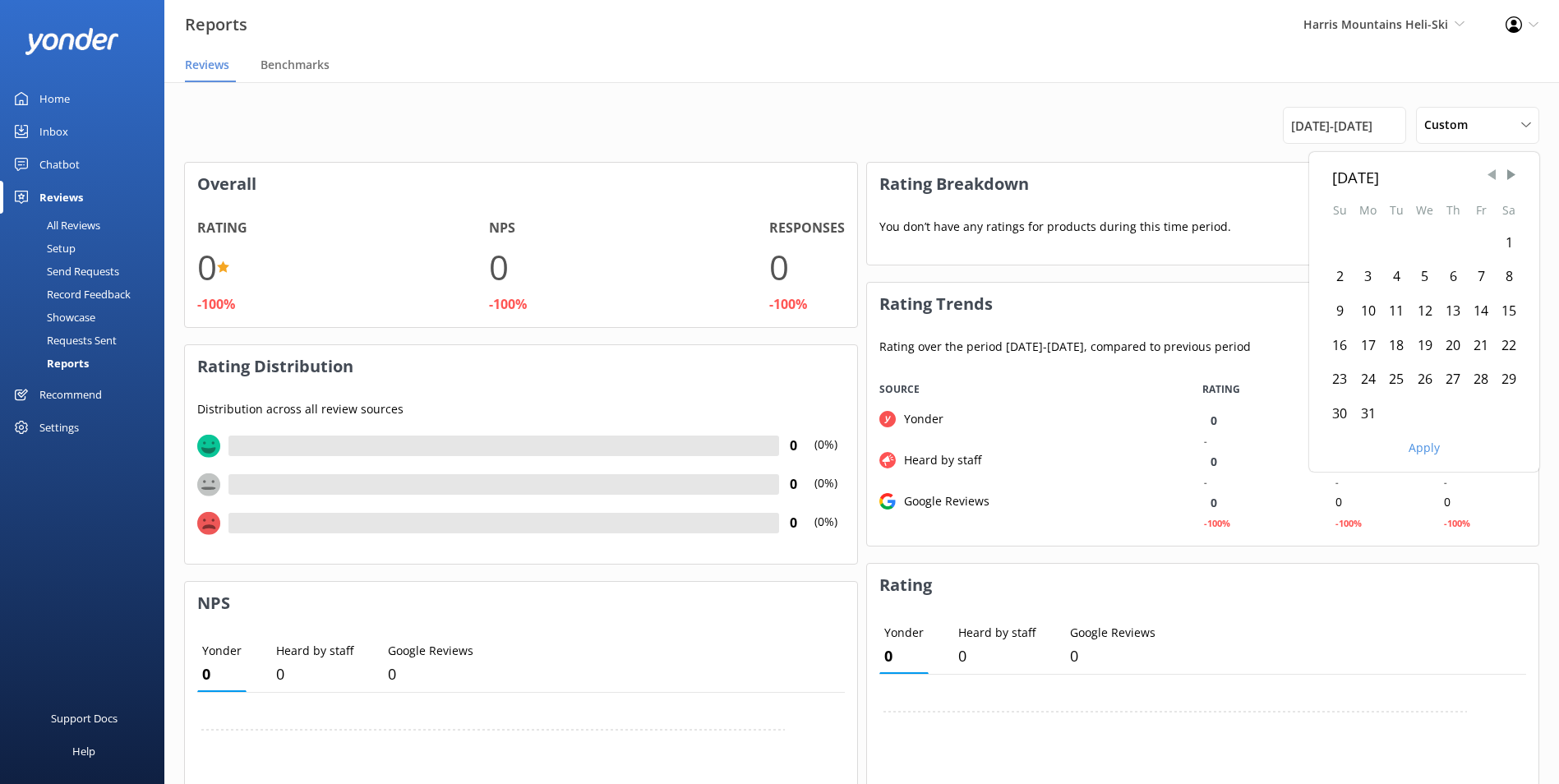
click at [1490, 176] on span "Previous Month" at bounding box center [1492, 175] width 17 height 17
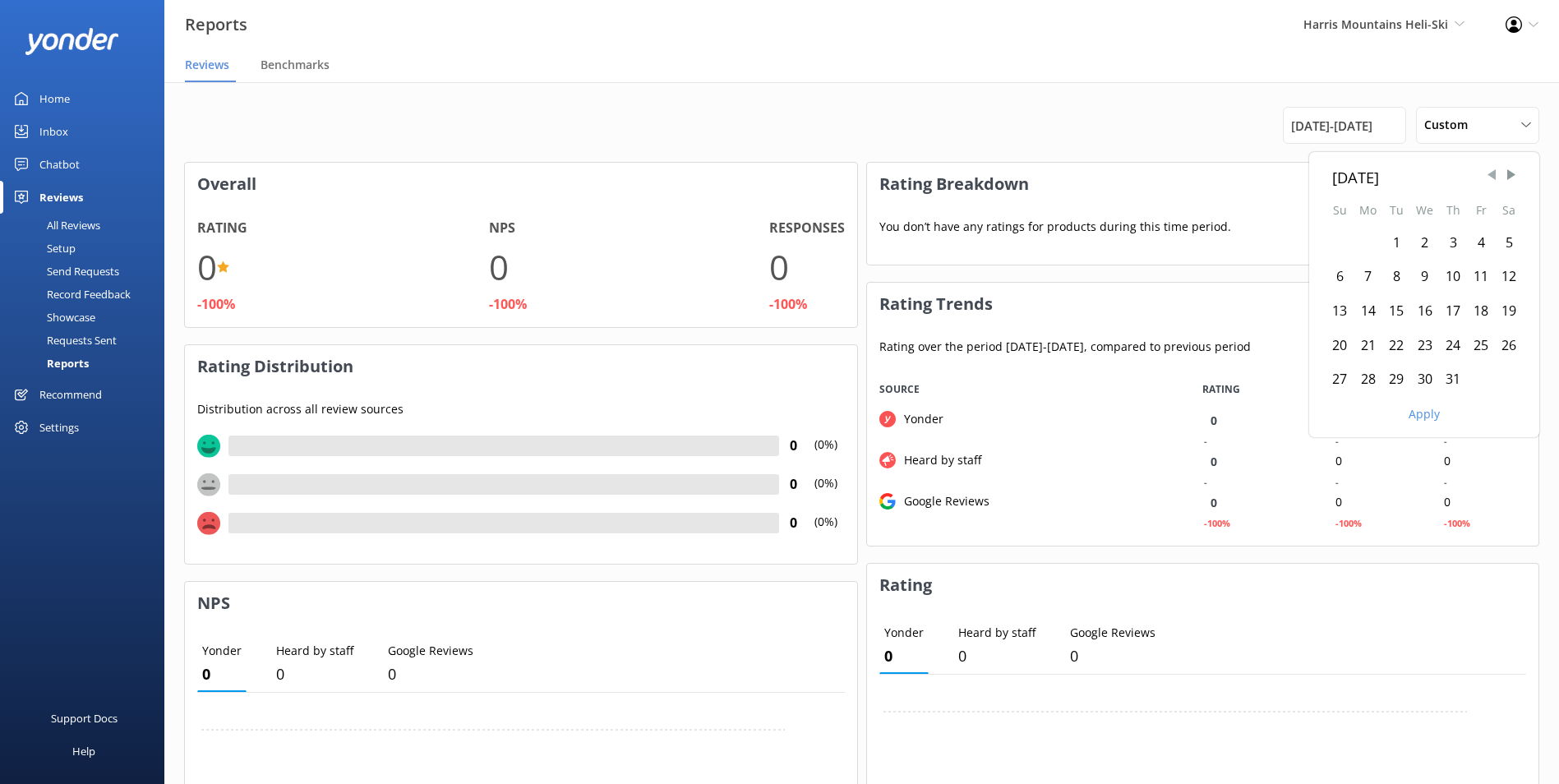
click at [1490, 176] on span "Previous Month" at bounding box center [1492, 175] width 17 height 17
click at [1367, 239] on div "1" at bounding box center [1367, 243] width 29 height 34
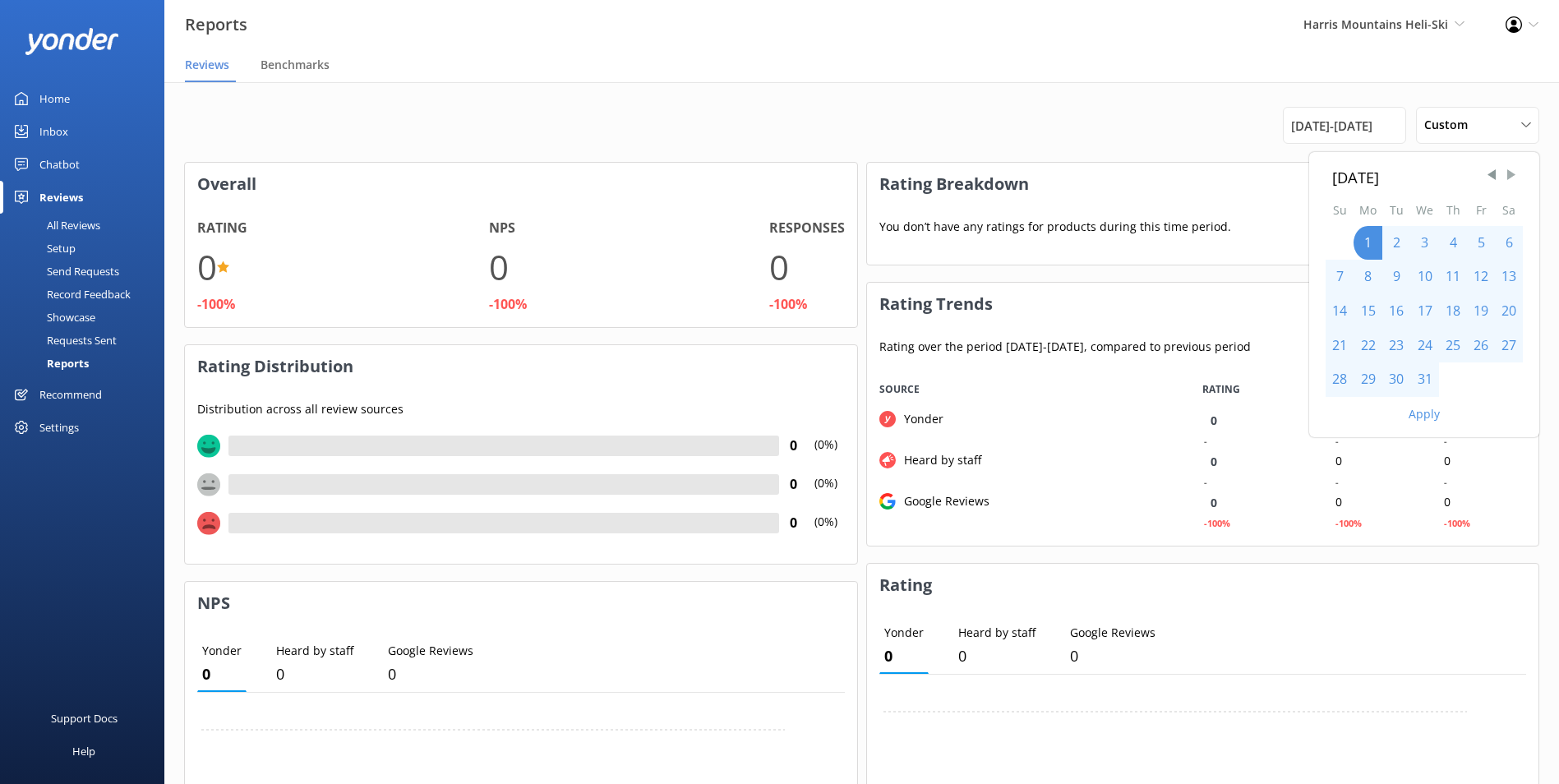
click at [1515, 174] on span "Next Month" at bounding box center [1511, 175] width 17 height 17
click at [1372, 387] on div "30" at bounding box center [1367, 379] width 29 height 34
click at [1424, 415] on button "Apply" at bounding box center [1424, 414] width 31 height 11
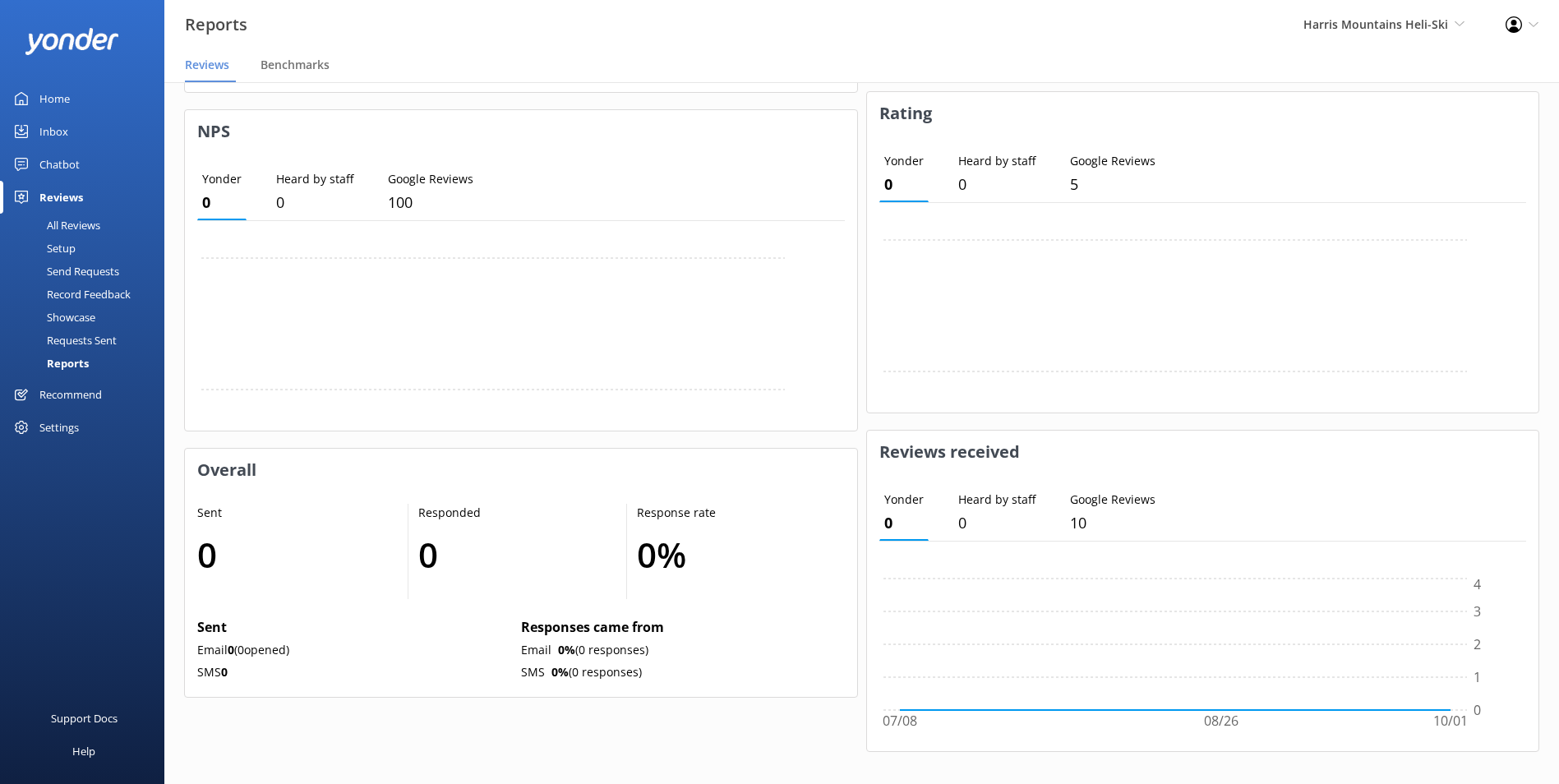
scroll to position [489, 0]
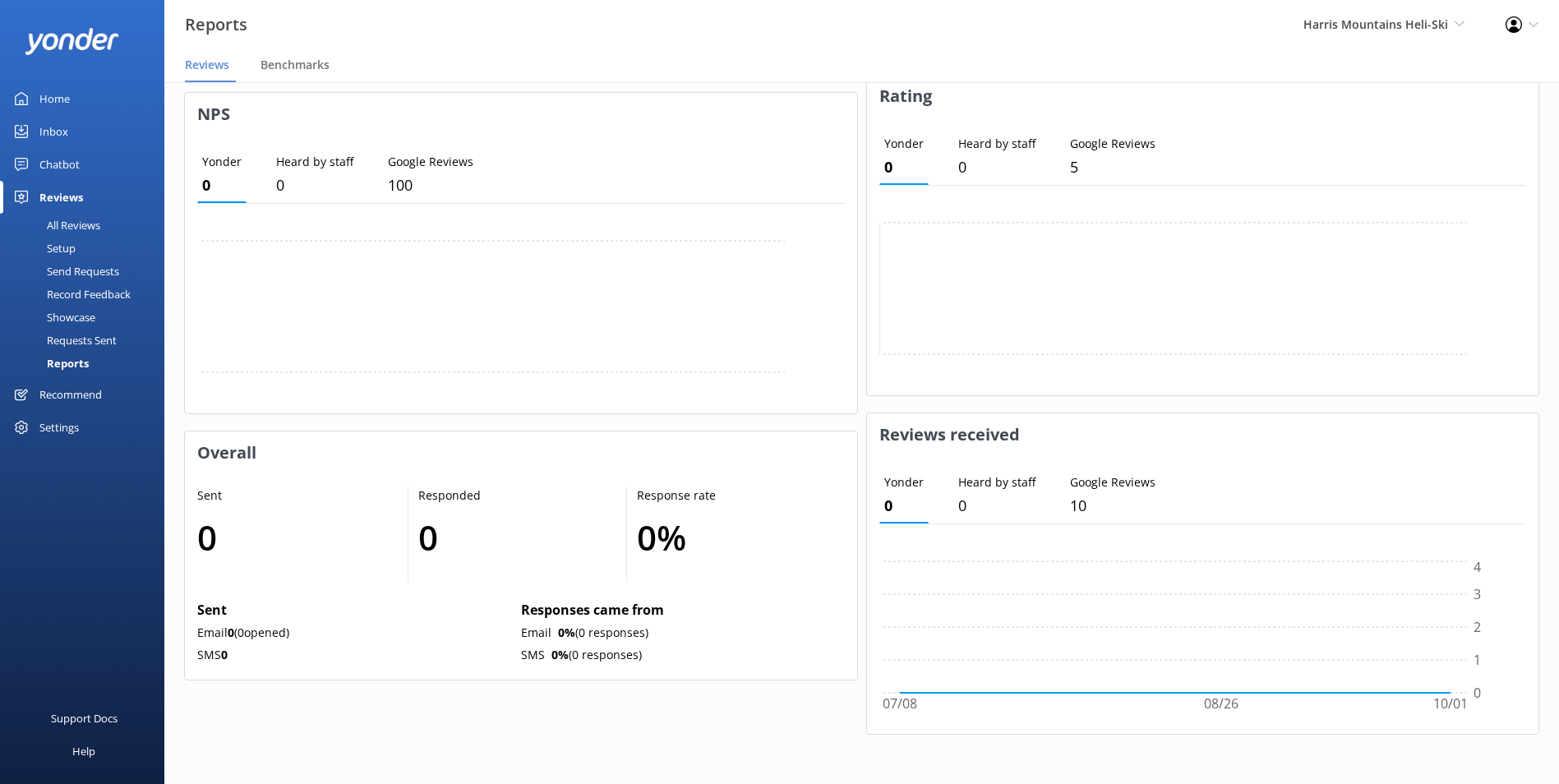
click at [1048, 282] on icon at bounding box center [1199, 301] width 641 height 164
